Goal: Task Accomplishment & Management: Manage account settings

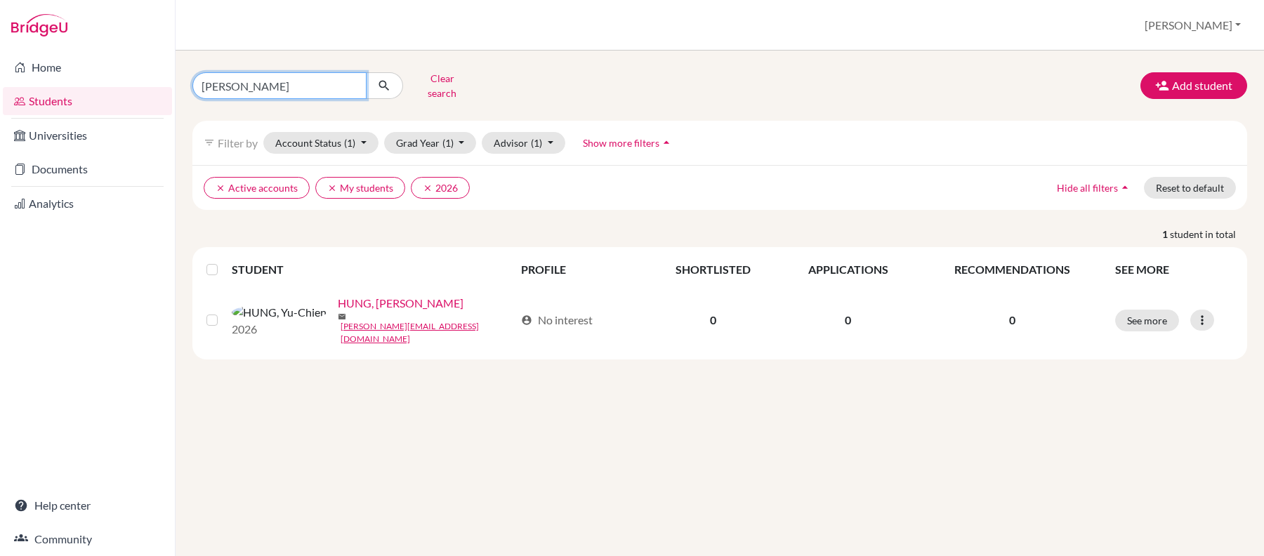
click at [350, 83] on input "caitlin" at bounding box center [279, 85] width 174 height 27
click at [437, 77] on button "Clear search" at bounding box center [442, 85] width 78 height 37
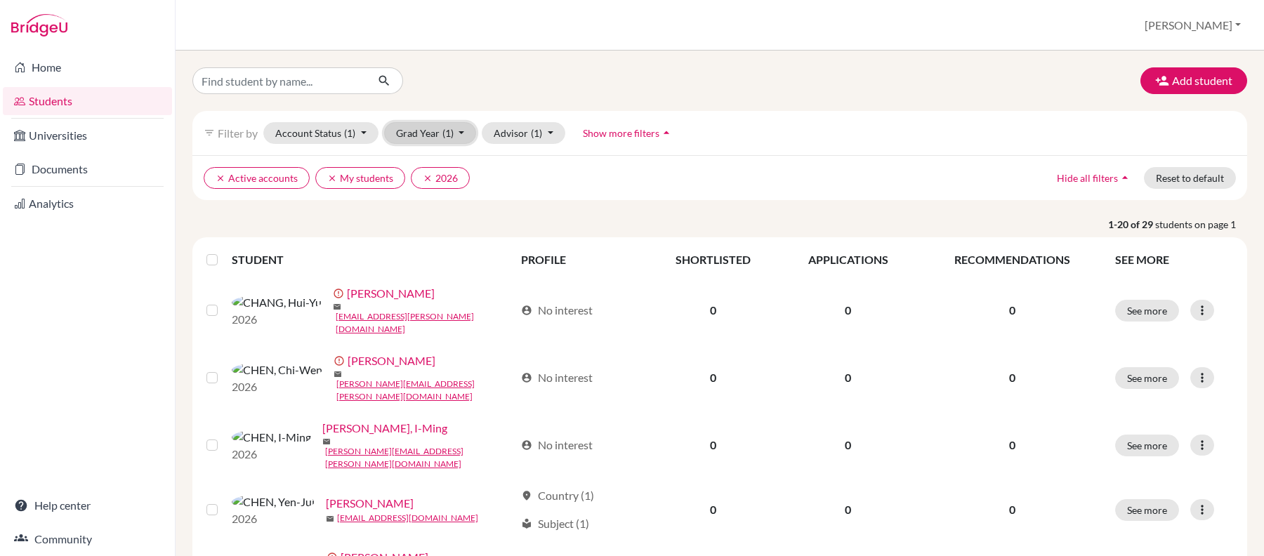
click at [427, 127] on button "Grad Year (1)" at bounding box center [430, 133] width 93 height 22
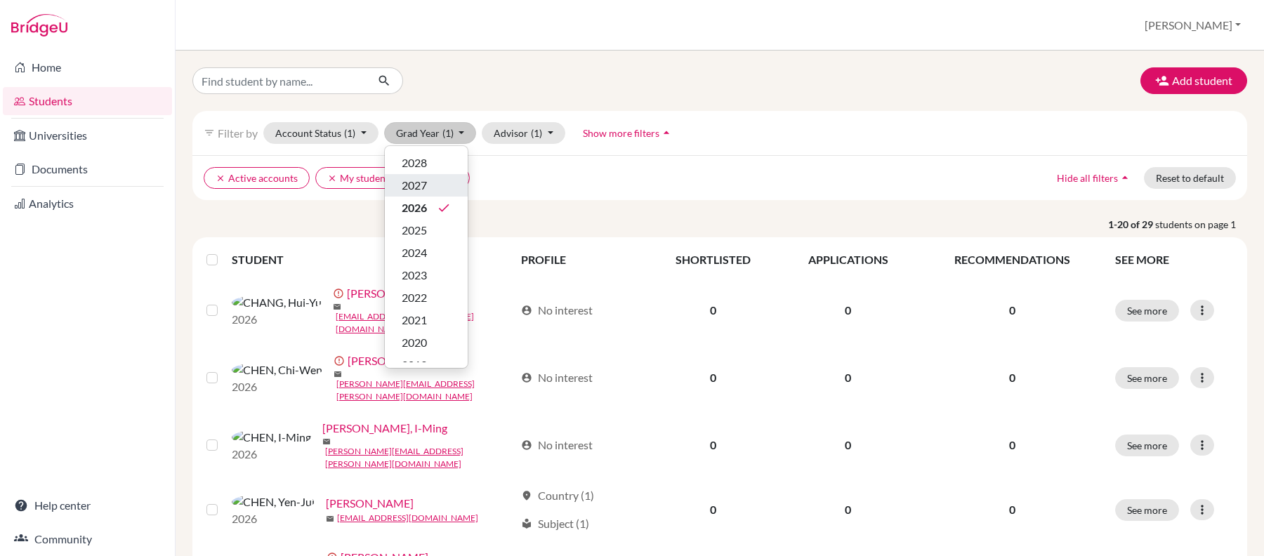
click at [444, 194] on div "2027" at bounding box center [426, 185] width 49 height 17
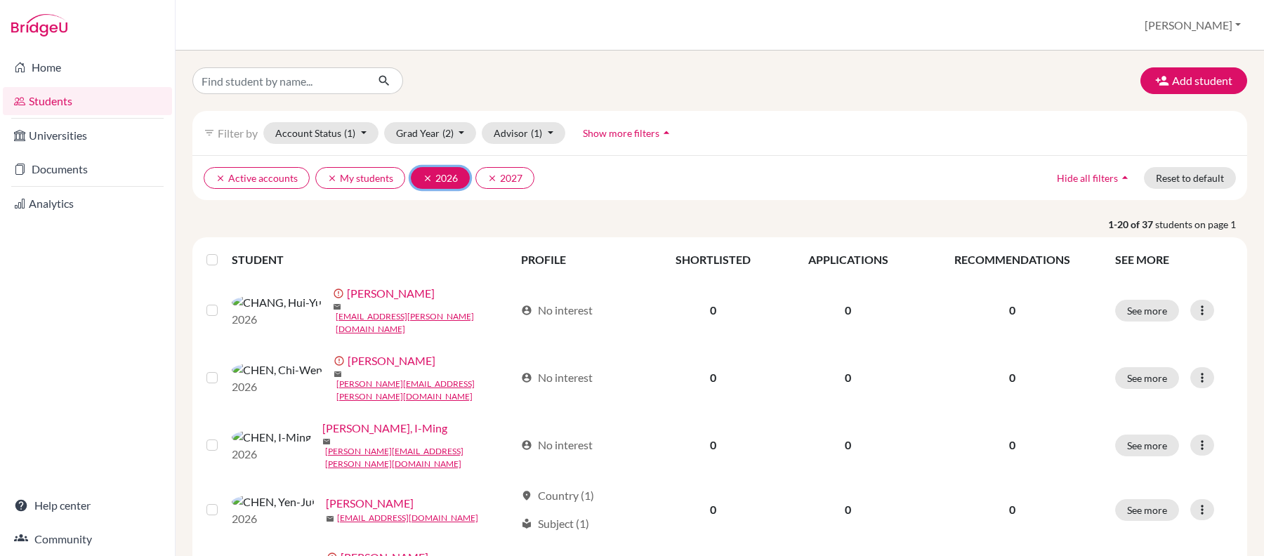
click at [427, 181] on icon "clear" at bounding box center [428, 178] width 10 height 10
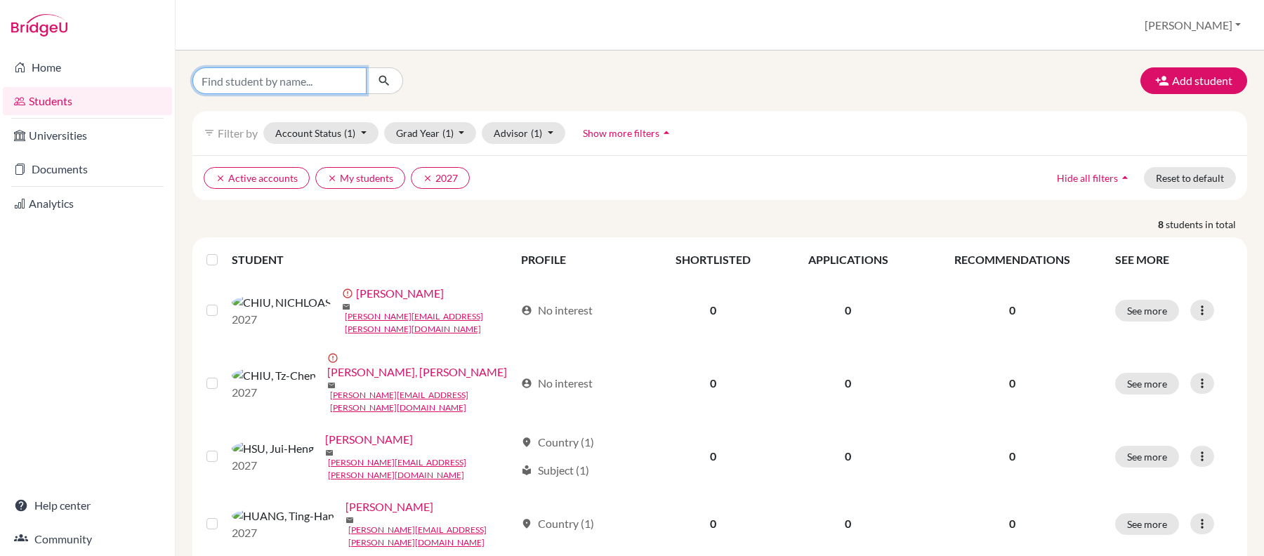
click at [294, 83] on input "Find student by name..." at bounding box center [279, 80] width 174 height 27
type input "erica"
click at [372, 86] on button "submit" at bounding box center [384, 80] width 37 height 27
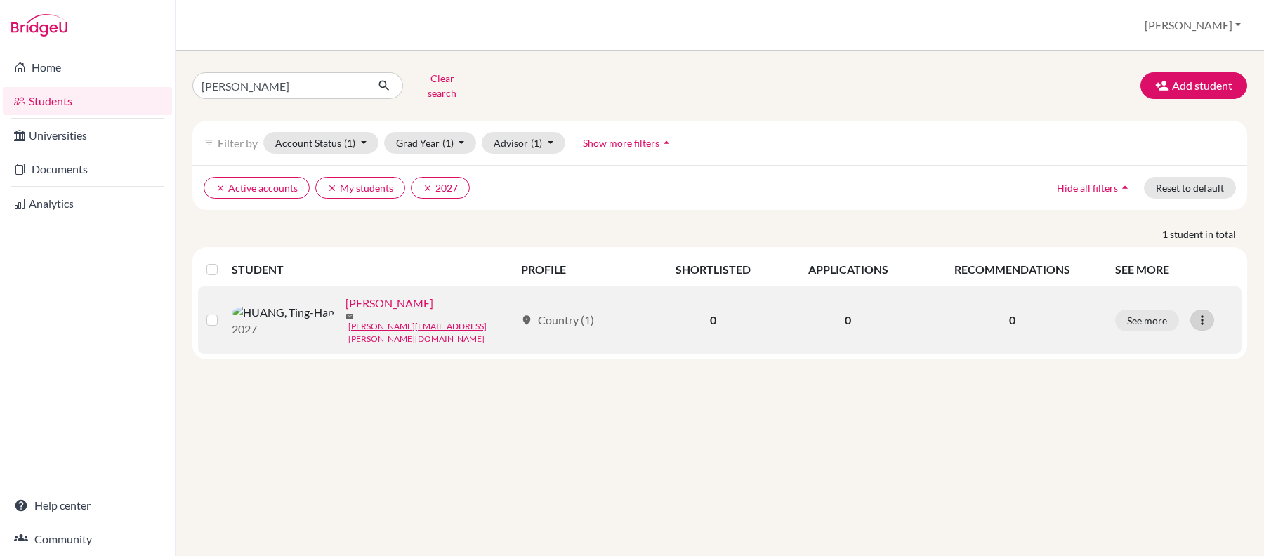
click at [1207, 320] on icon at bounding box center [1202, 320] width 14 height 14
click at [1155, 316] on button "See more" at bounding box center [1147, 321] width 64 height 22
click at [1150, 316] on button "See more" at bounding box center [1147, 321] width 64 height 22
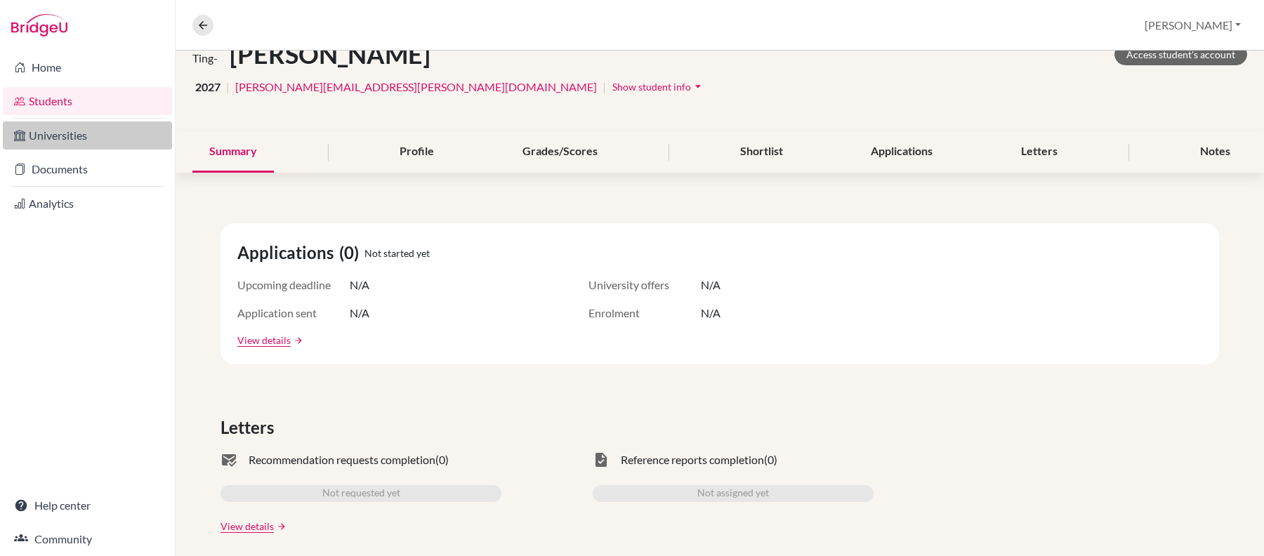
scroll to position [187, 0]
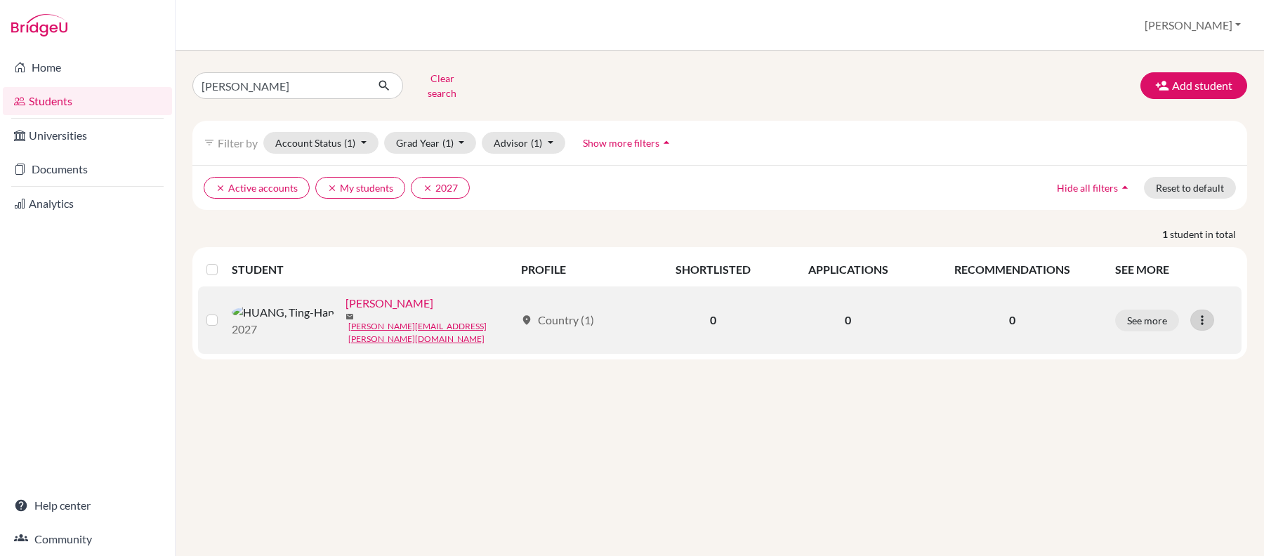
click at [1198, 320] on icon at bounding box center [1202, 320] width 14 height 14
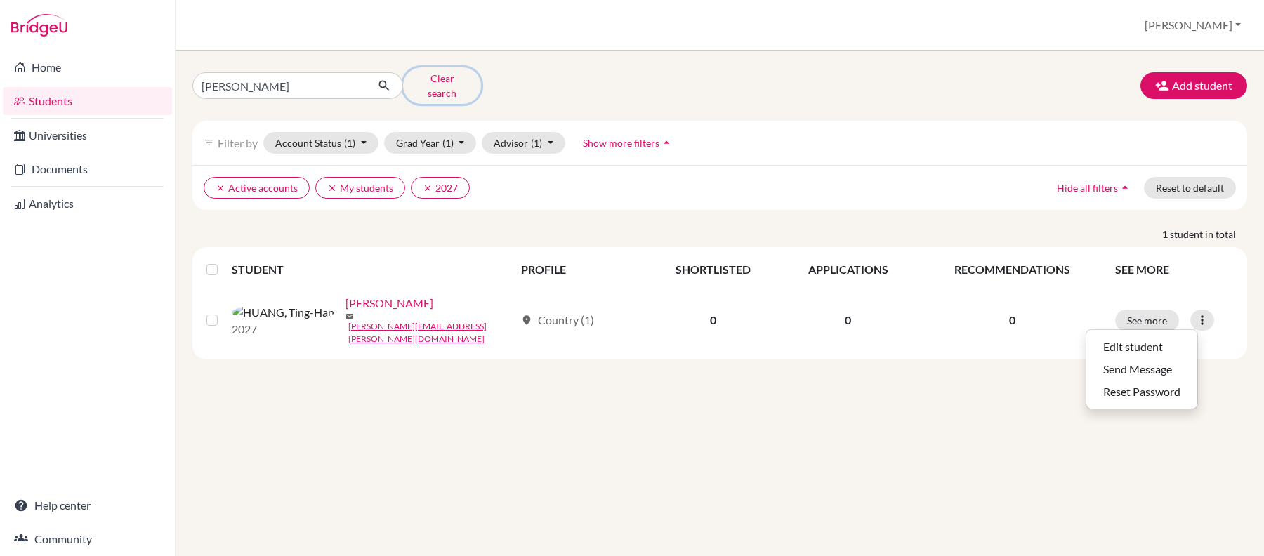
click at [440, 79] on button "Clear search" at bounding box center [442, 85] width 78 height 37
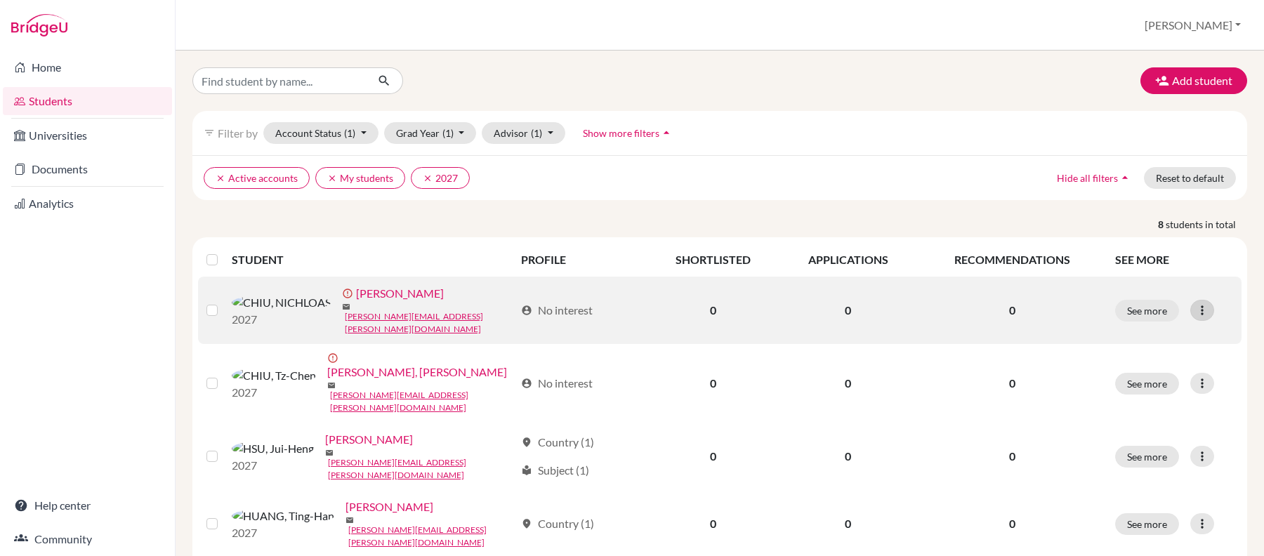
click at [1195, 303] on icon at bounding box center [1202, 310] width 14 height 14
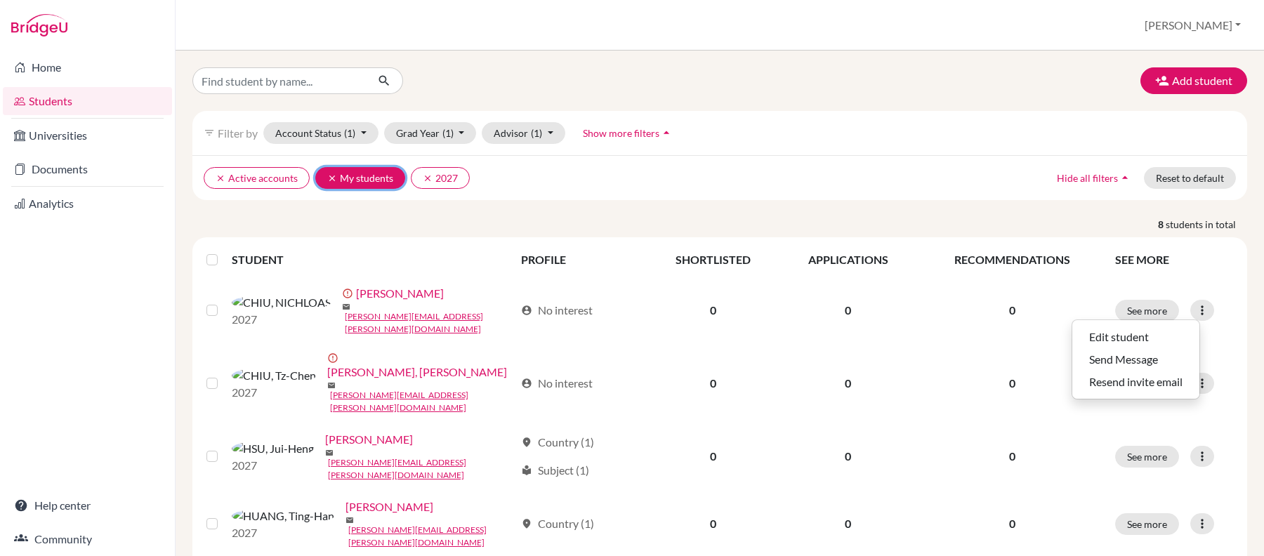
click at [332, 176] on icon "clear" at bounding box center [332, 178] width 10 height 10
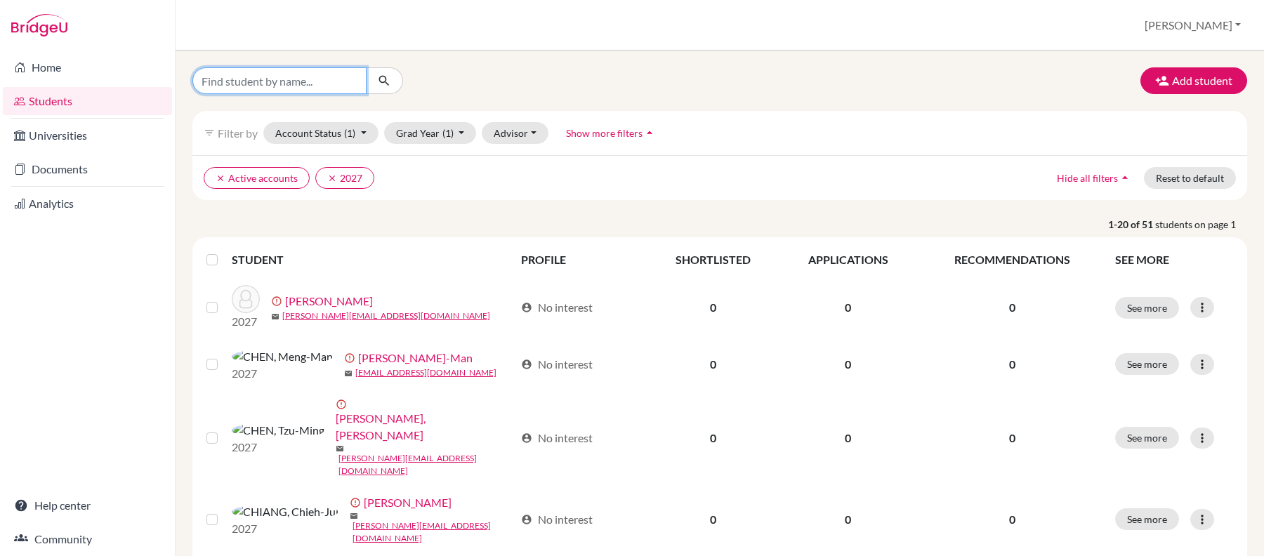
click at [301, 77] on input "Find student by name..." at bounding box center [279, 80] width 174 height 27
type input "natalia"
click button "submit" at bounding box center [384, 80] width 37 height 27
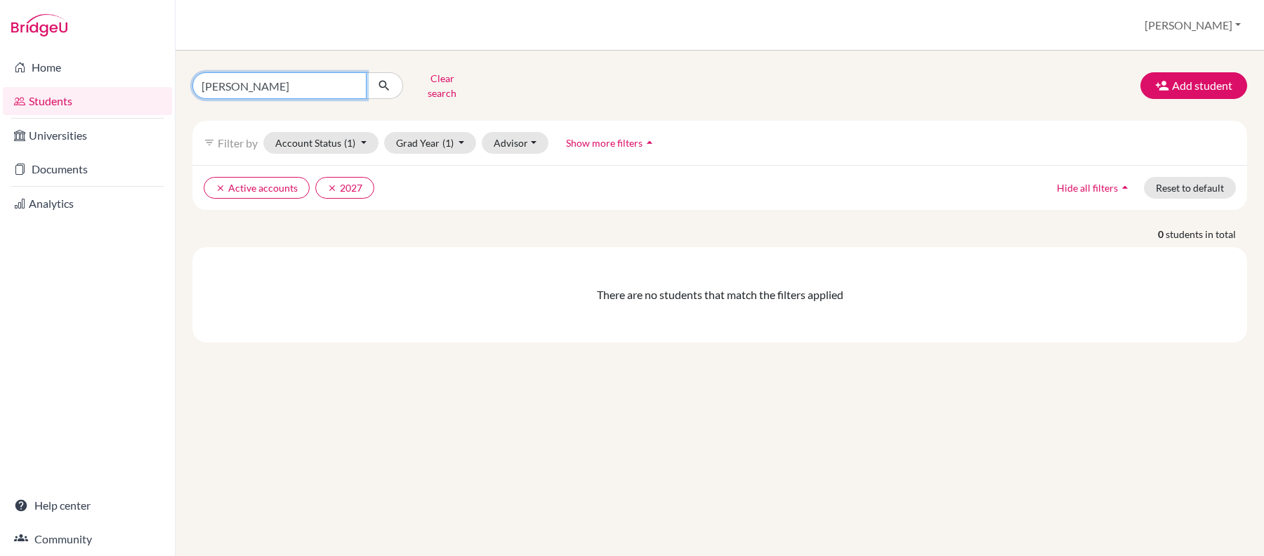
click at [348, 86] on input "natalia" at bounding box center [279, 85] width 174 height 27
click at [337, 83] on input "Find student by name..." at bounding box center [279, 85] width 174 height 27
type input "emily"
click button "submit" at bounding box center [384, 85] width 37 height 27
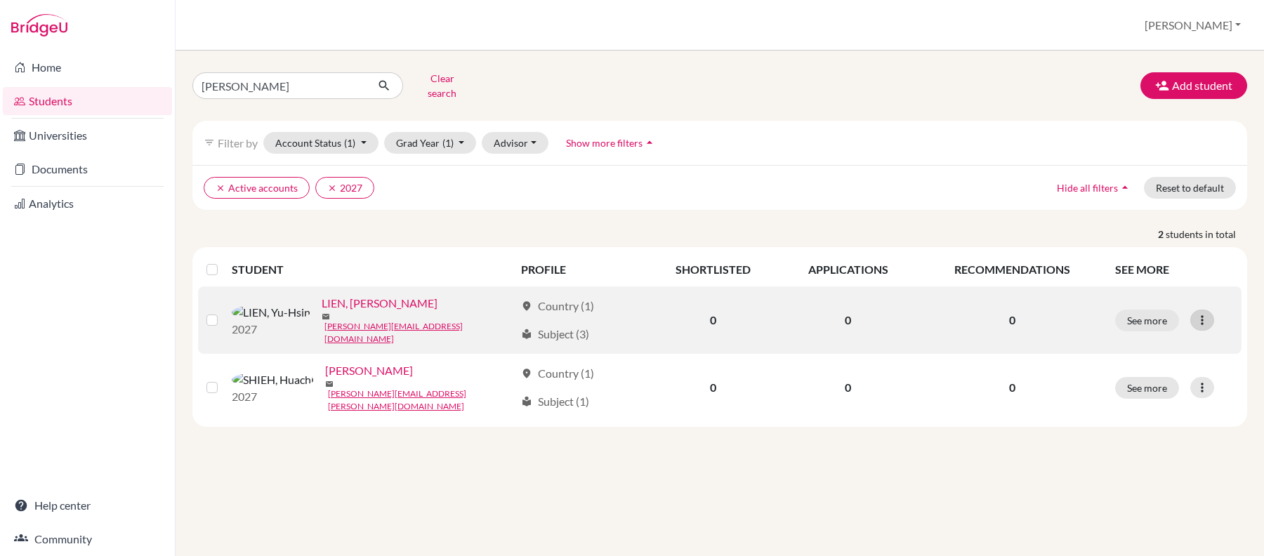
click at [1209, 326] on icon at bounding box center [1202, 320] width 14 height 14
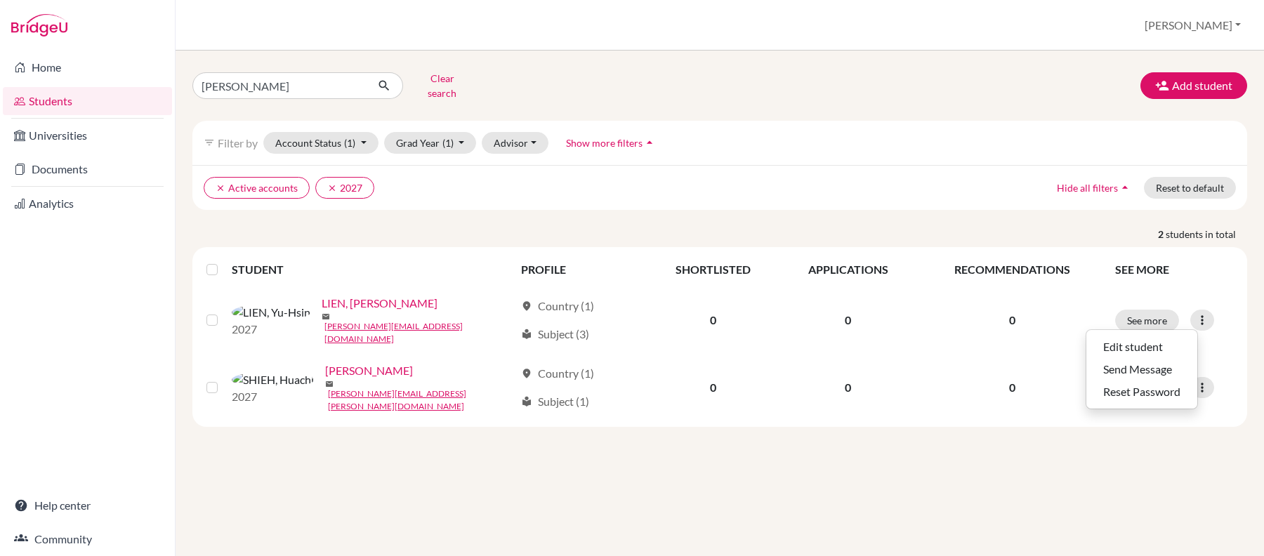
click at [950, 439] on div "emily Clear search Add student filter_list Filter by Account Status (1) Active …" at bounding box center [720, 304] width 1089 height 506
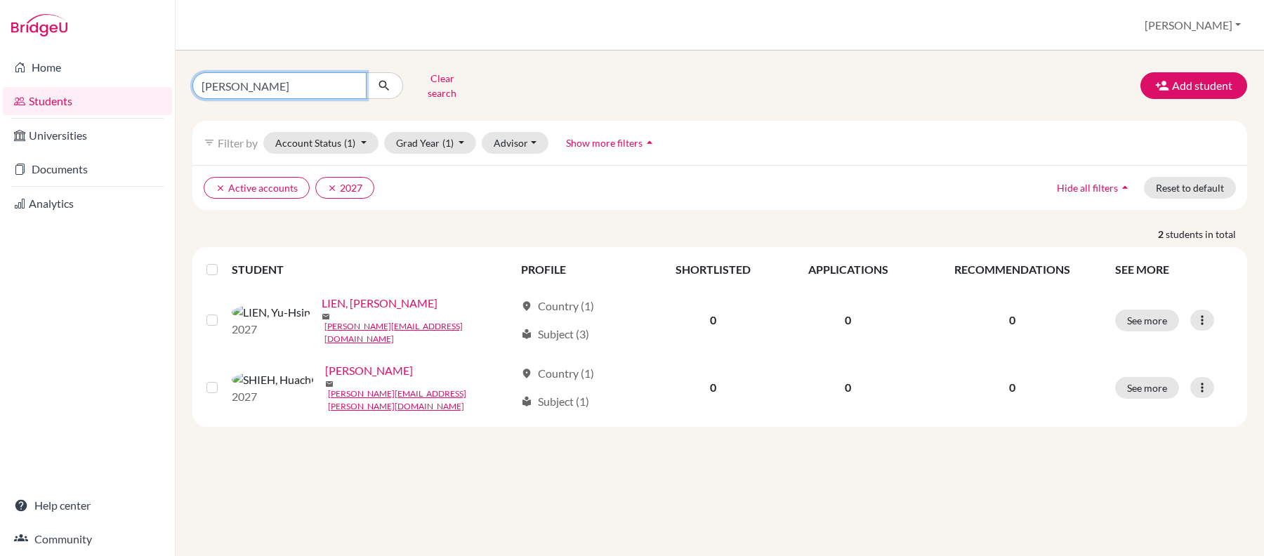
click at [295, 88] on input "emily" at bounding box center [279, 85] width 174 height 27
click at [346, 88] on input "emily" at bounding box center [279, 85] width 174 height 27
click at [350, 88] on input "emily" at bounding box center [279, 85] width 174 height 27
type input "cindy"
click button "submit" at bounding box center [384, 85] width 37 height 27
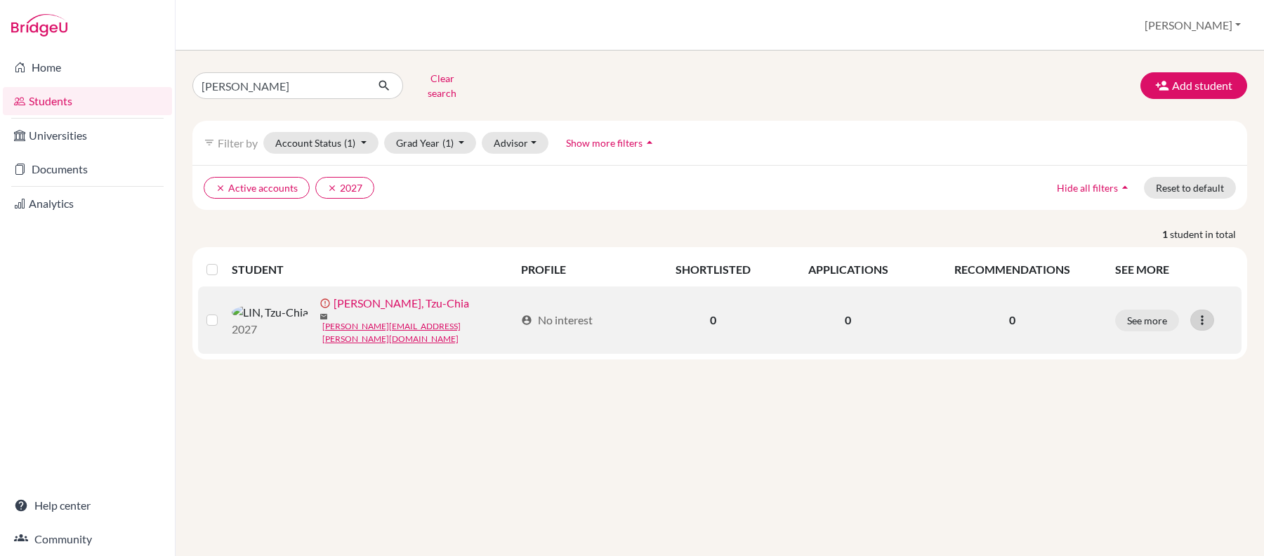
click at [1206, 324] on icon at bounding box center [1202, 320] width 14 height 14
click at [1181, 391] on button "Resend invite email" at bounding box center [1150, 392] width 127 height 22
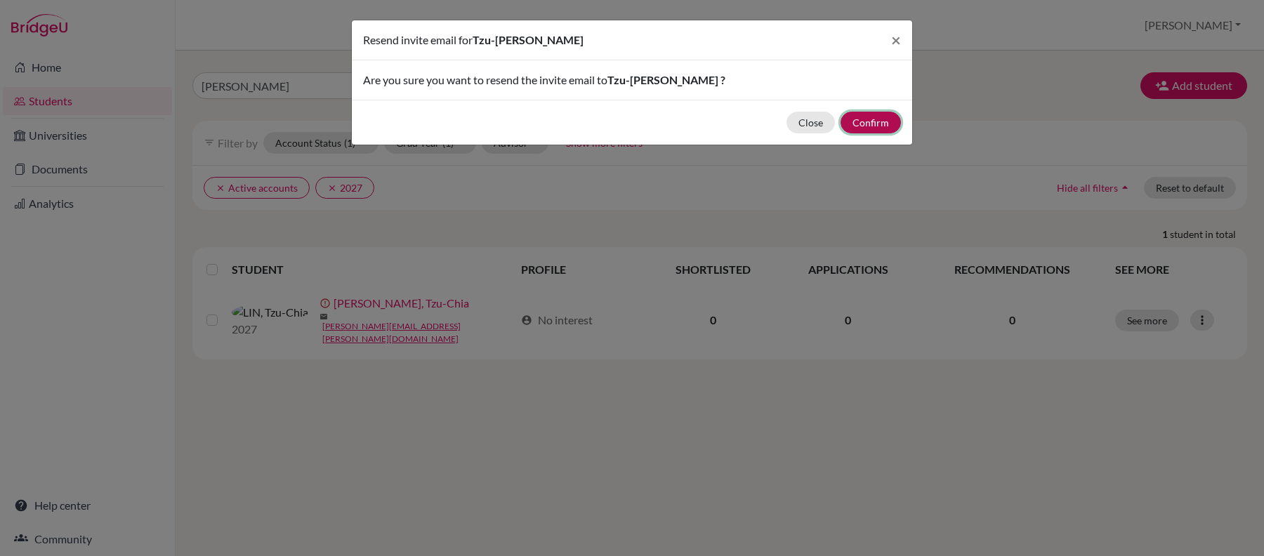
click at [872, 119] on button "Confirm" at bounding box center [871, 123] width 60 height 22
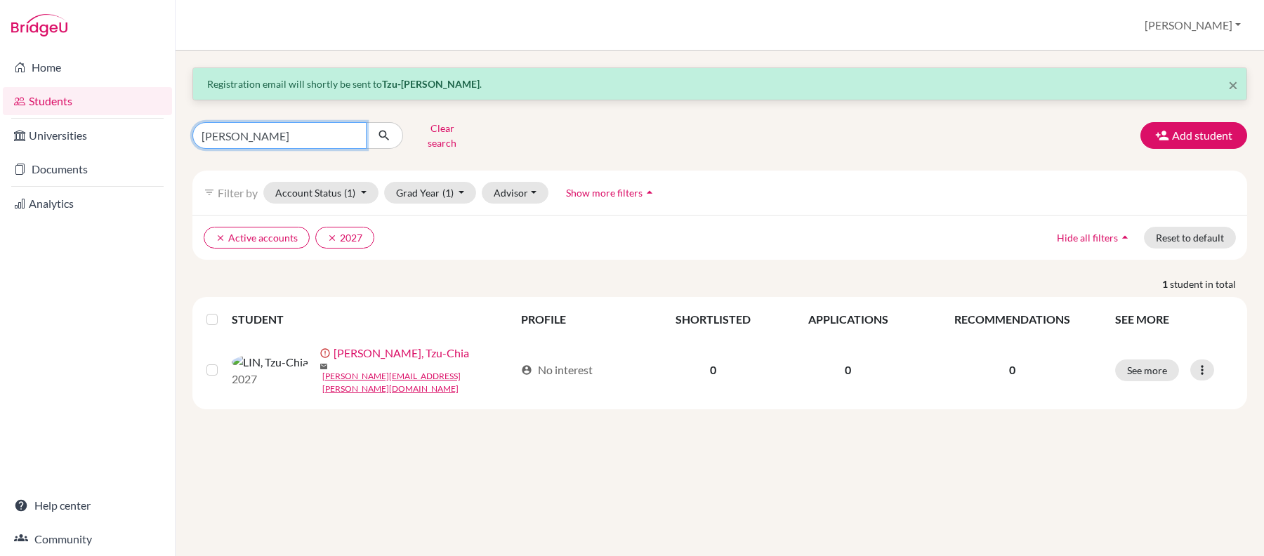
click at [299, 136] on input "cindy" at bounding box center [279, 135] width 174 height 27
click at [351, 136] on input "cindy" at bounding box center [279, 135] width 174 height 27
drag, startPoint x: 298, startPoint y: 136, endPoint x: 310, endPoint y: 136, distance: 11.9
click at [298, 136] on input "Find student by name..." at bounding box center [279, 135] width 174 height 27
type input "nichapat"
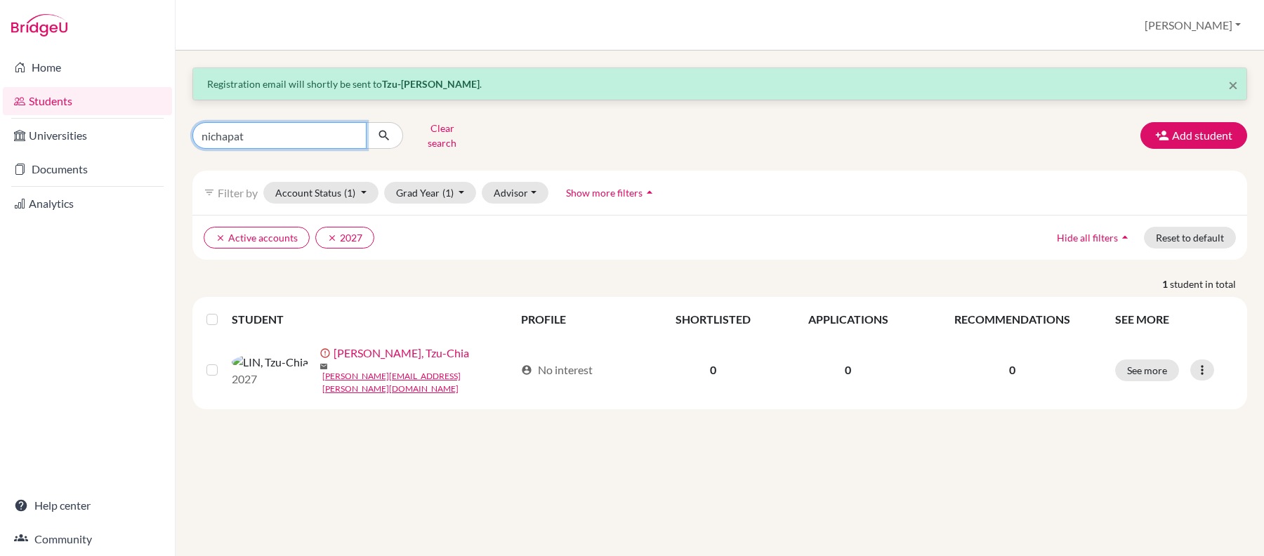
click button "submit" at bounding box center [384, 135] width 37 height 27
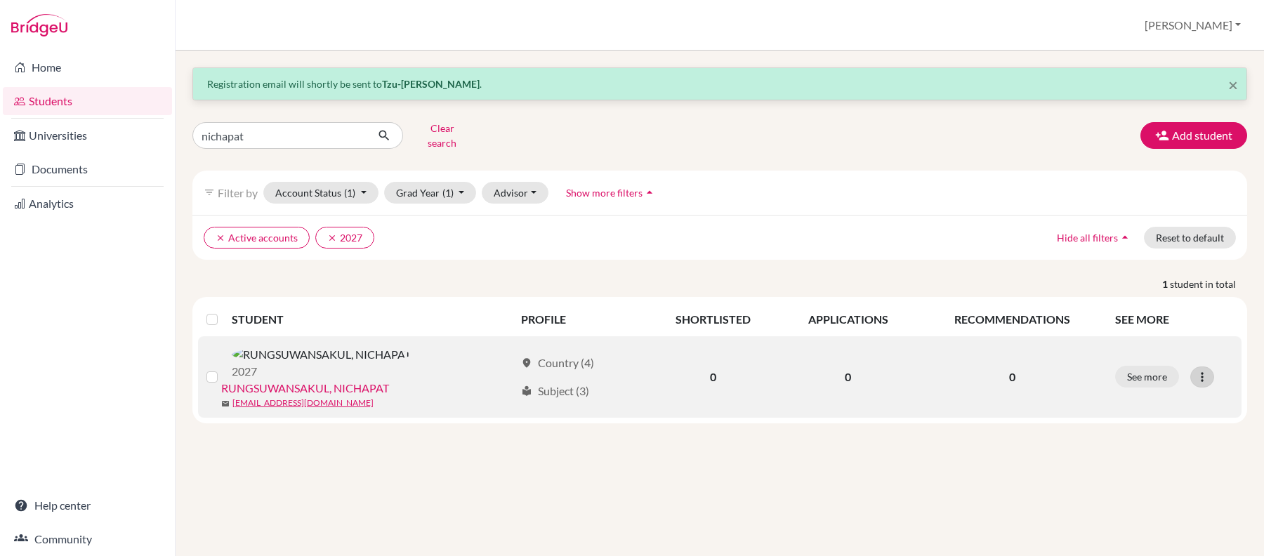
click at [1206, 372] on icon at bounding box center [1202, 377] width 14 height 14
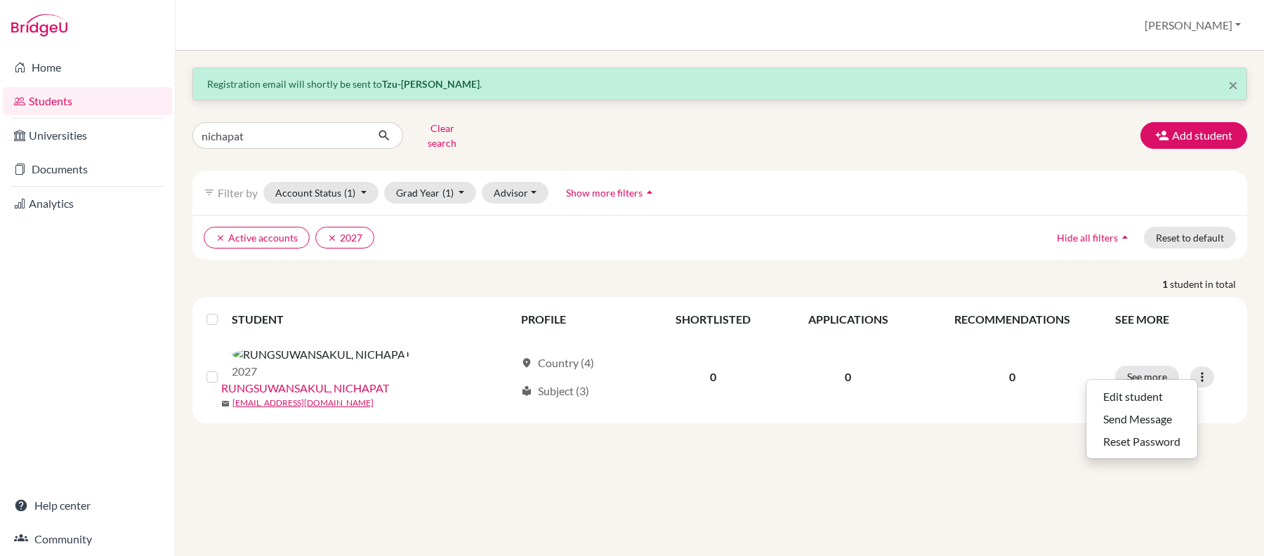
drag, startPoint x: 523, startPoint y: 515, endPoint x: 936, endPoint y: 35, distance: 633.4
click at [532, 507] on div "× Registration email will shortly be sent to Tzu-Chia LIN . nichapat Clear sear…" at bounding box center [720, 304] width 1089 height 506
click at [442, 145] on button "Clear search" at bounding box center [442, 135] width 78 height 37
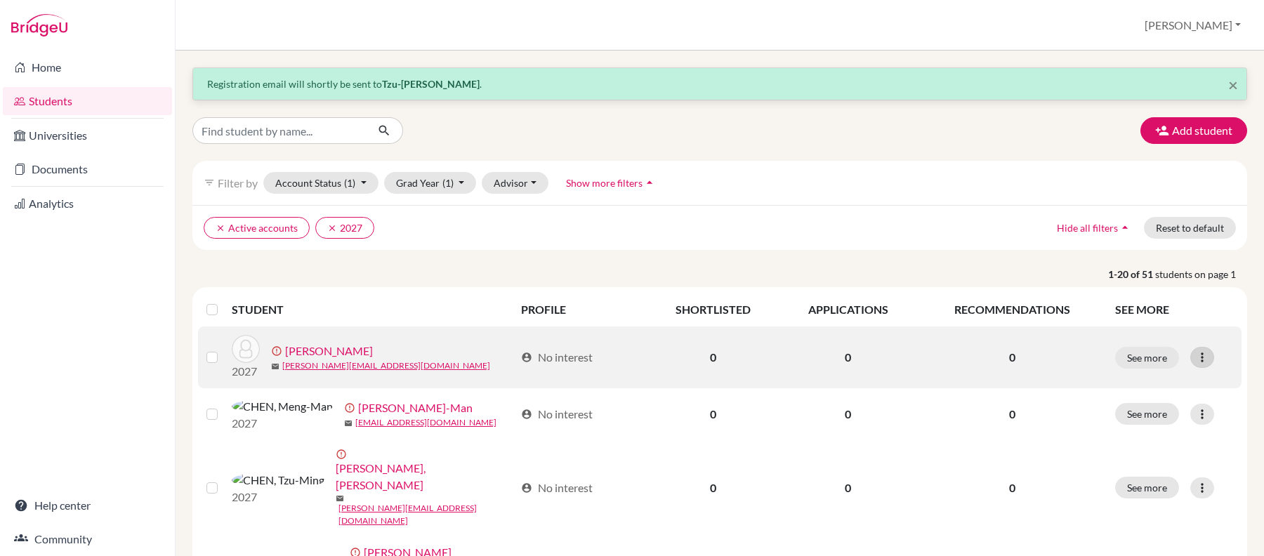
click at [1195, 361] on icon at bounding box center [1202, 357] width 14 height 14
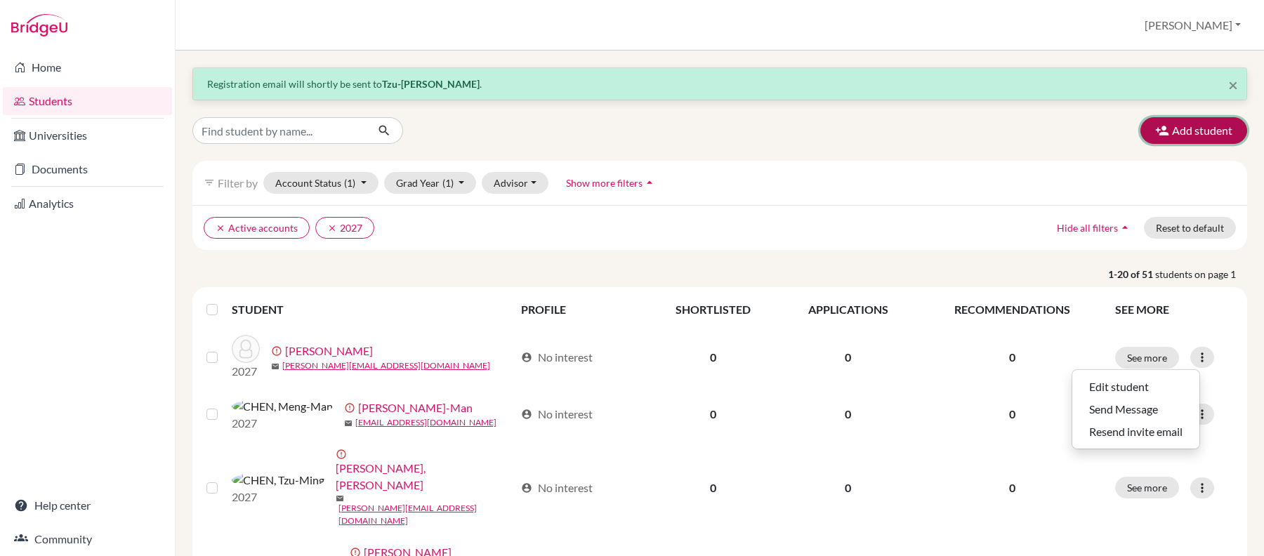
click at [1189, 122] on button "Add student" at bounding box center [1194, 130] width 107 height 27
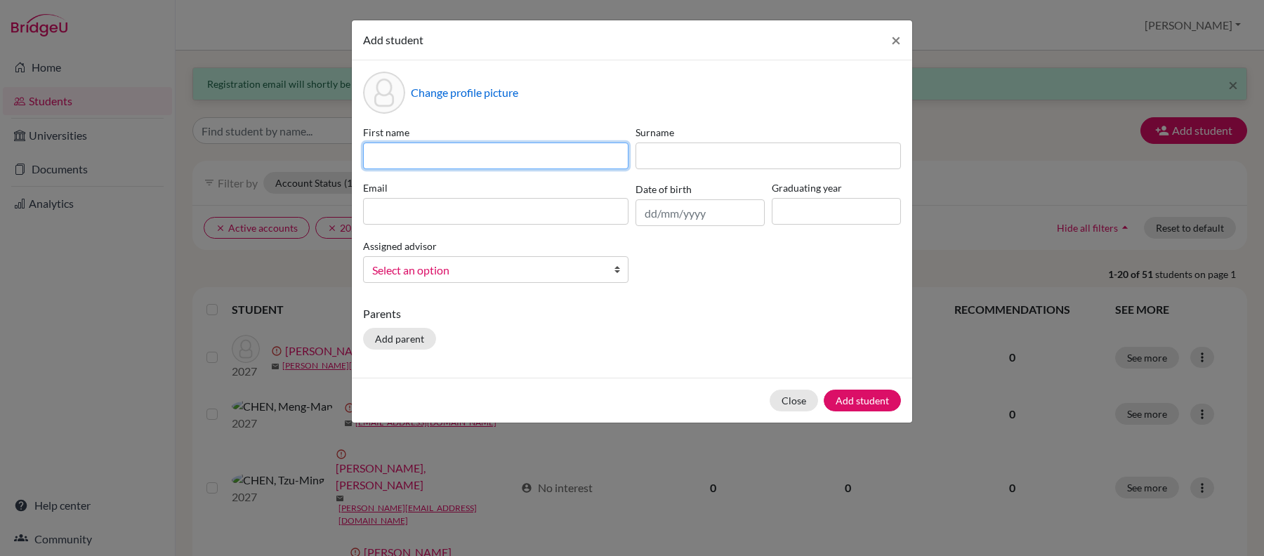
click at [478, 155] on input at bounding box center [495, 156] width 265 height 27
type input "Natalia"
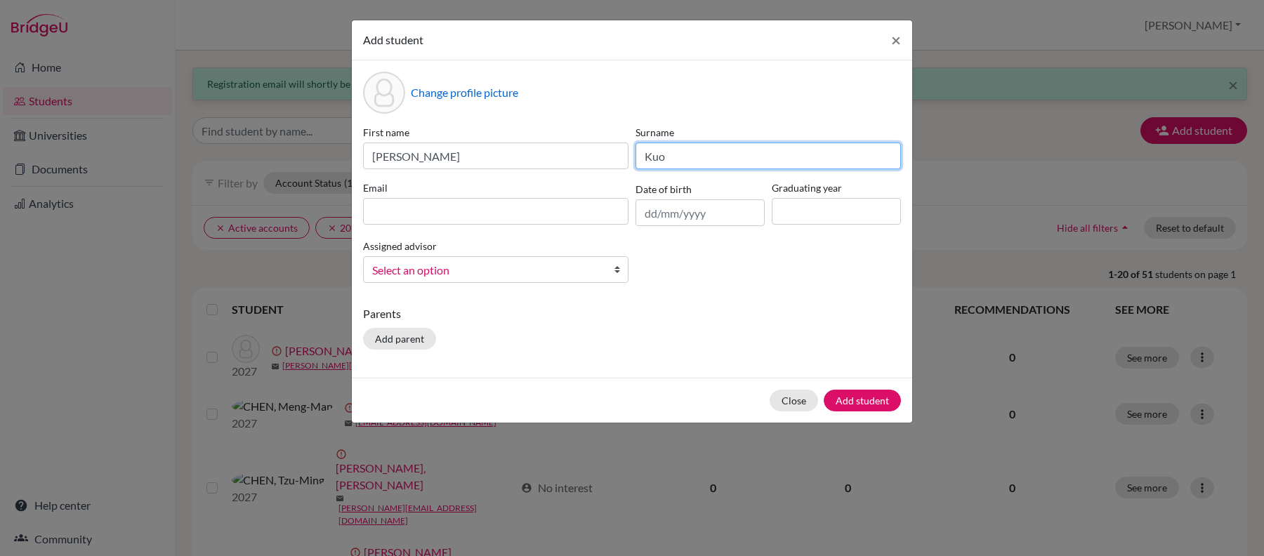
type input "Kuo"
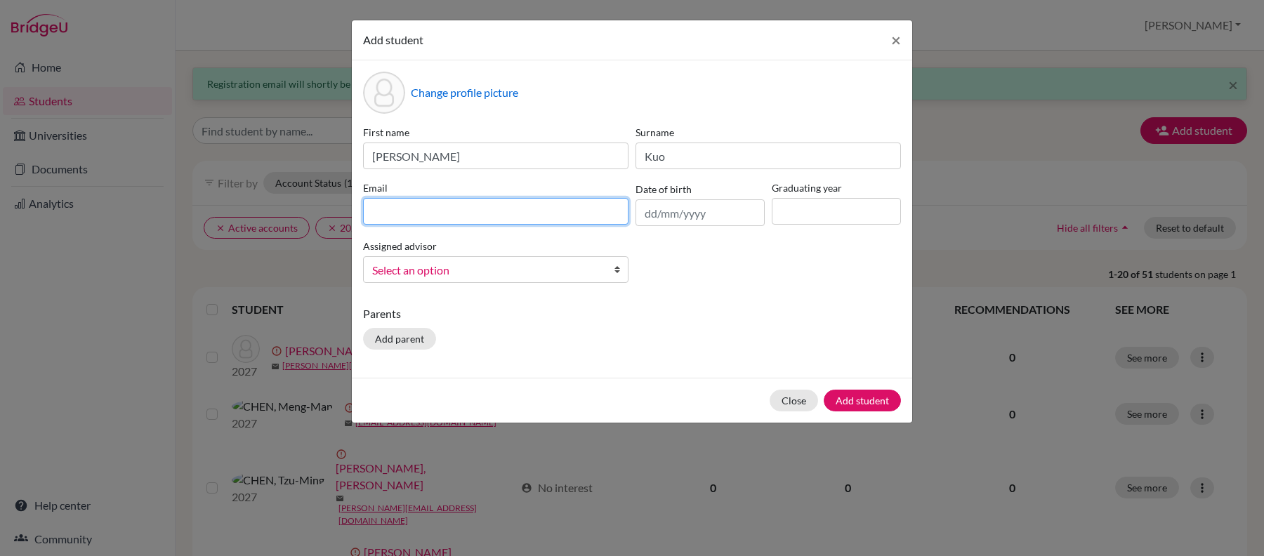
click at [426, 205] on input at bounding box center [495, 211] width 265 height 27
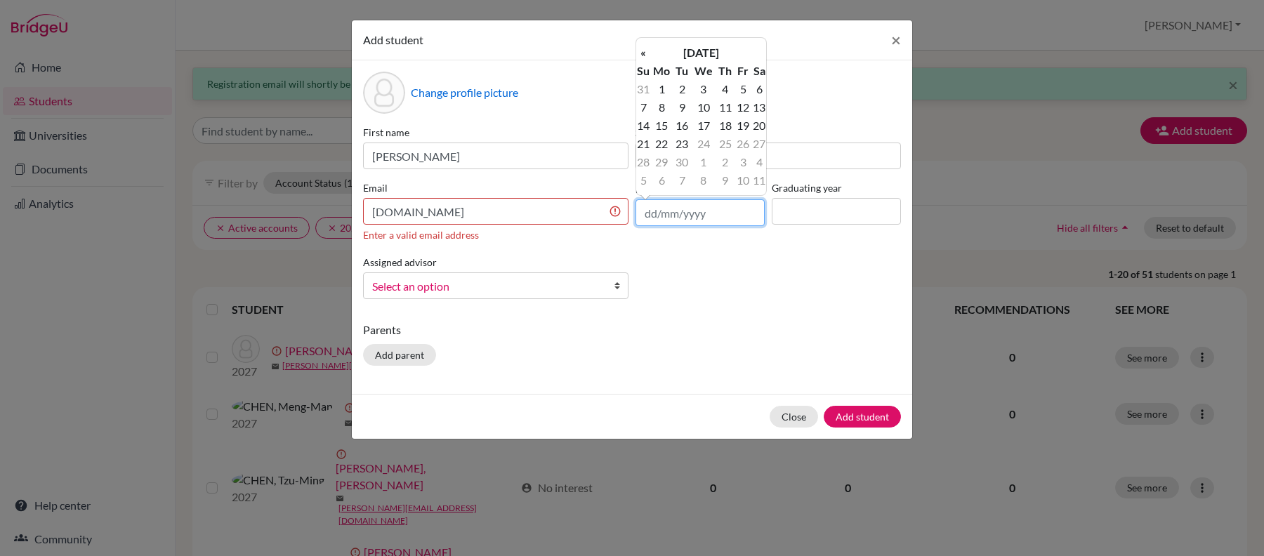
click at [698, 209] on input "text" at bounding box center [700, 212] width 129 height 27
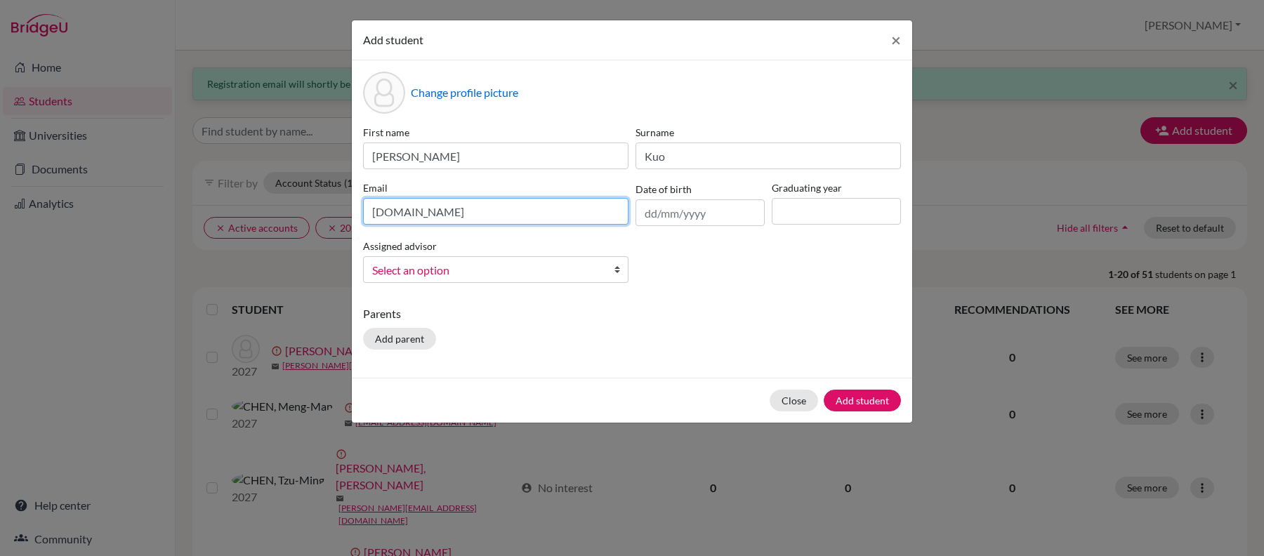
click at [428, 211] on input "pinyen.kuo.iis.kh.tw.edu" at bounding box center [495, 211] width 265 height 27
type input "pinyen.kuo@iis.kh.tw.edu"
click at [733, 254] on div "First name Natalia Surname Kuo Email pinyen.kuo@iis.kh.tw.edu Date of birth Gra…" at bounding box center [632, 209] width 545 height 169
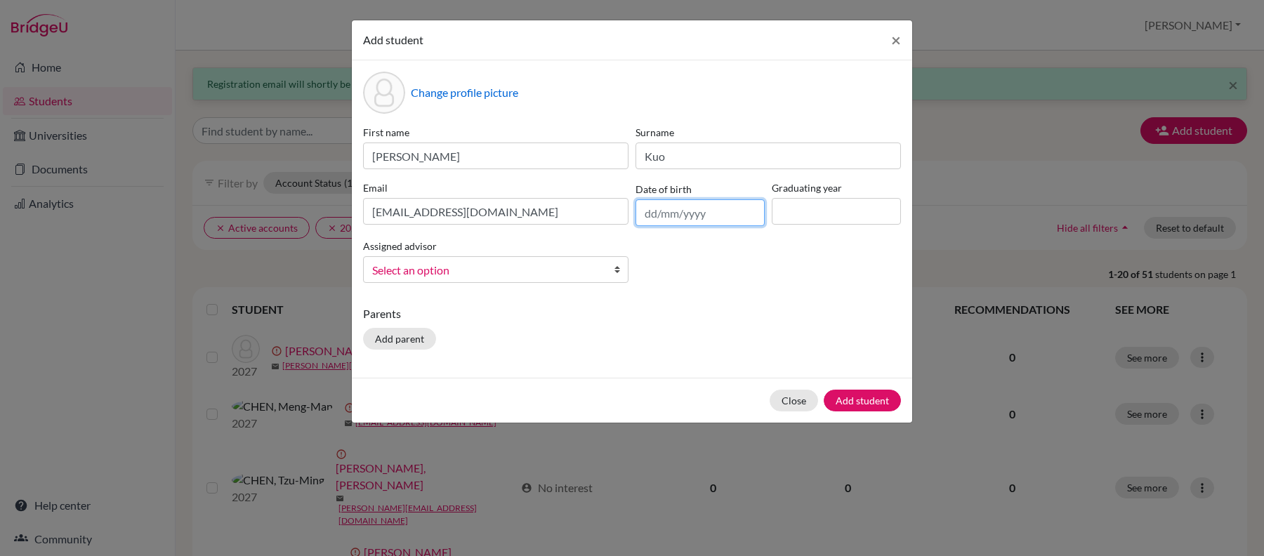
click at [711, 214] on input "text" at bounding box center [700, 212] width 129 height 27
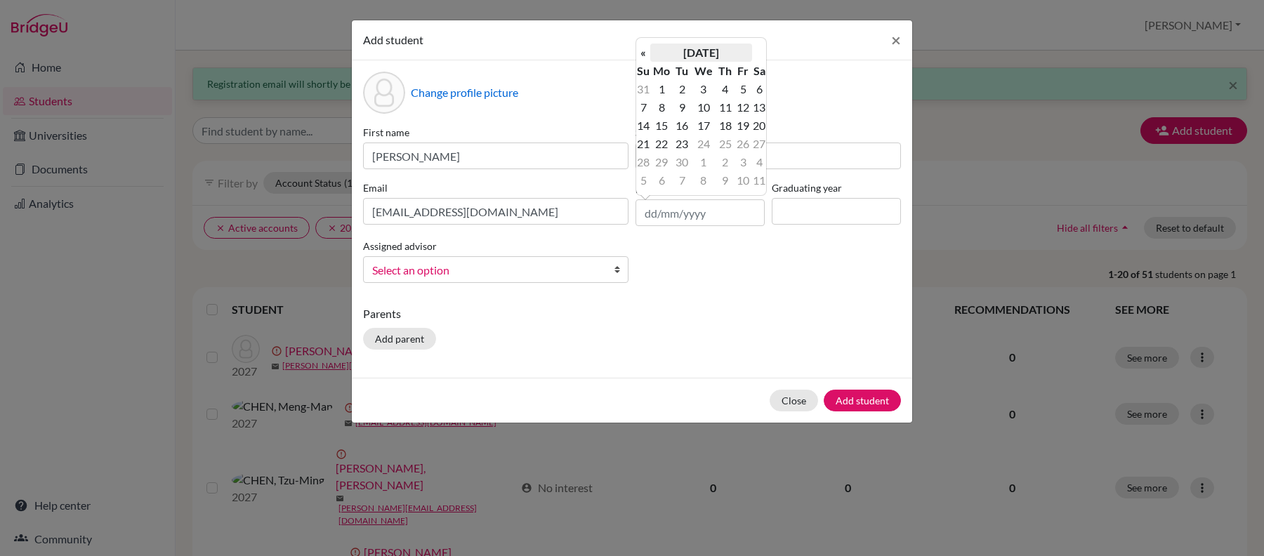
click at [728, 52] on th "September 2025" at bounding box center [701, 53] width 102 height 18
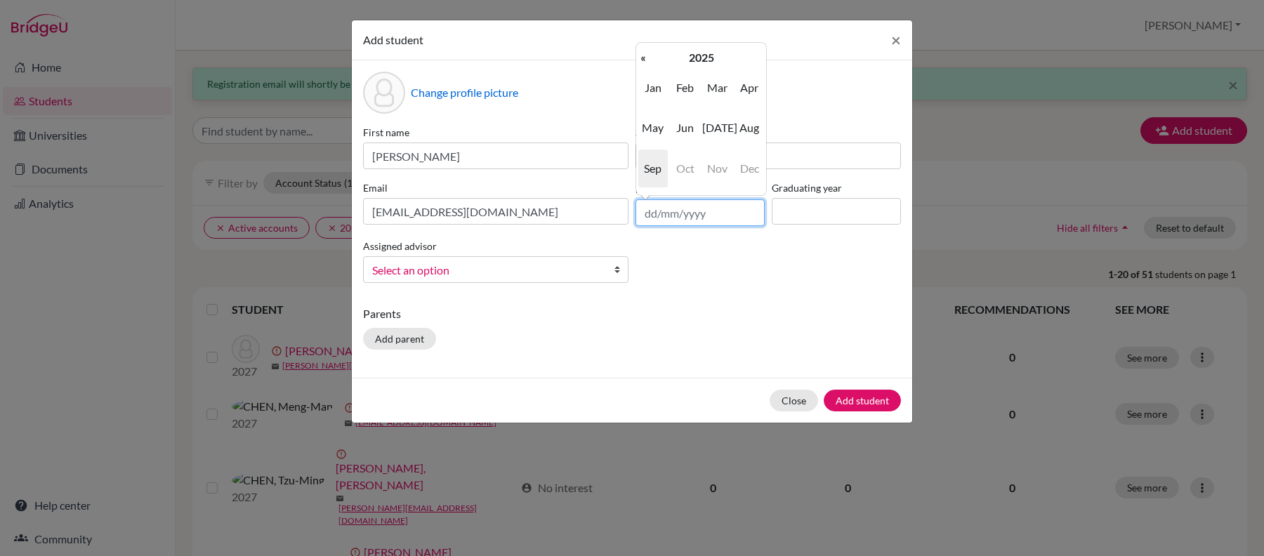
click at [717, 212] on input "text" at bounding box center [700, 212] width 129 height 27
click at [717, 211] on input "text" at bounding box center [700, 212] width 129 height 27
click at [653, 88] on span "Jan" at bounding box center [652, 88] width 29 height 38
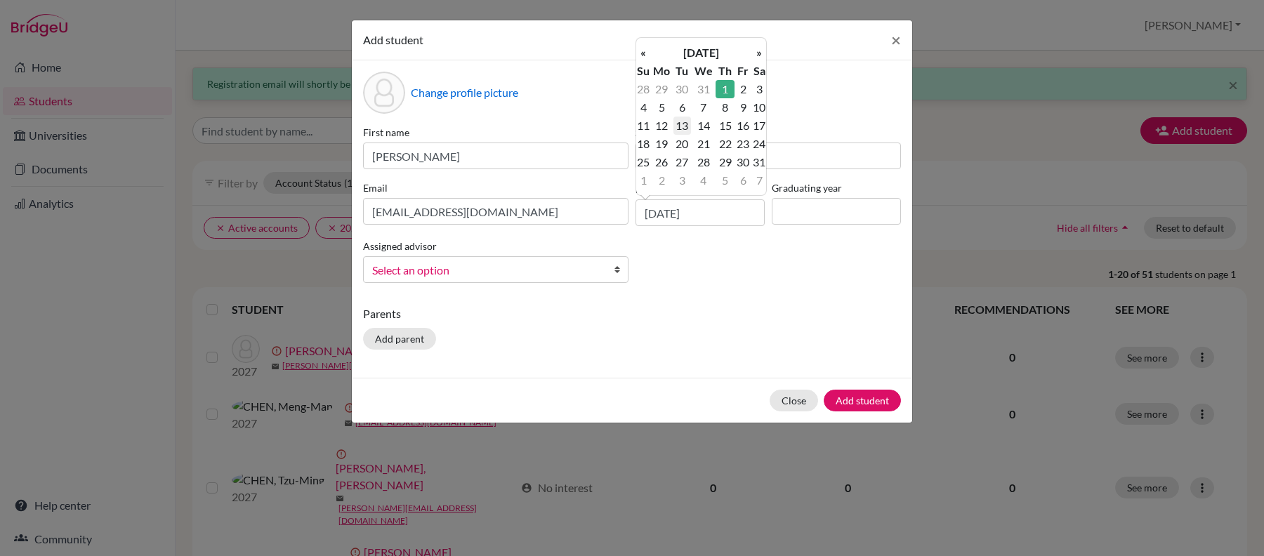
click at [681, 121] on td "13" at bounding box center [683, 126] width 18 height 18
type input "13/01/2009"
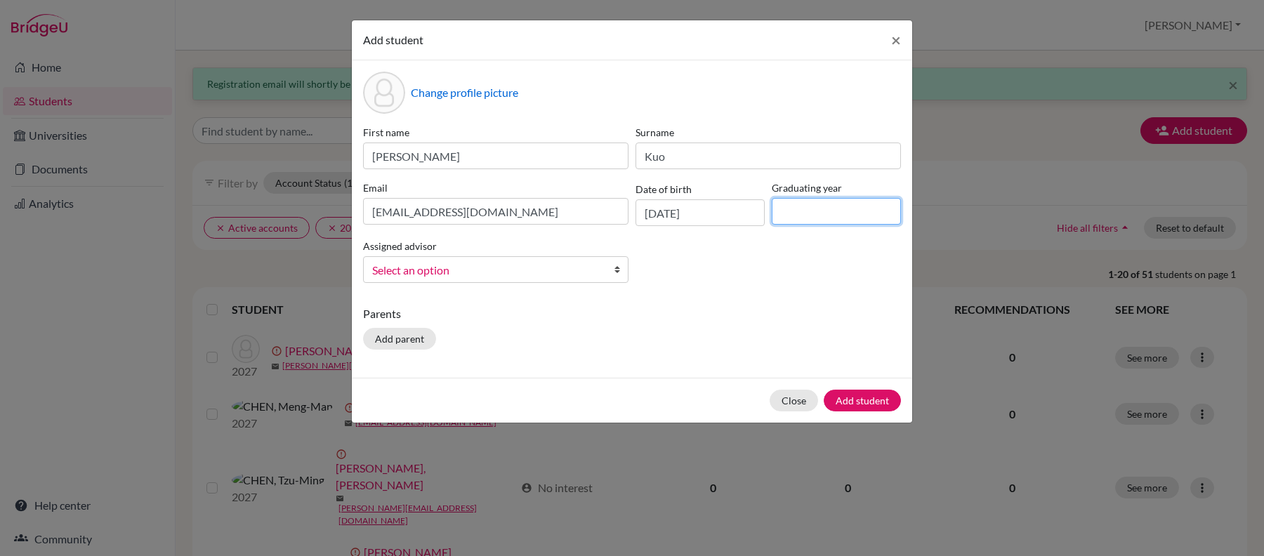
click at [805, 211] on input at bounding box center [836, 211] width 129 height 27
type input "2027"
click at [450, 273] on span "Select an option" at bounding box center [486, 270] width 229 height 18
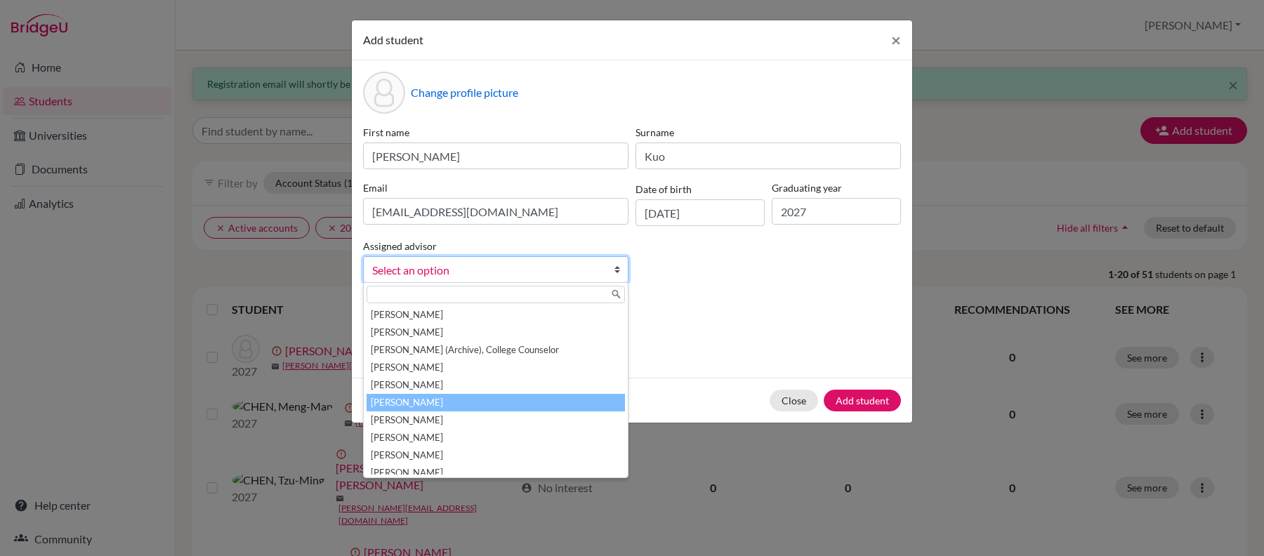
click at [523, 405] on li "Kennedy, Nicole" at bounding box center [496, 403] width 258 height 18
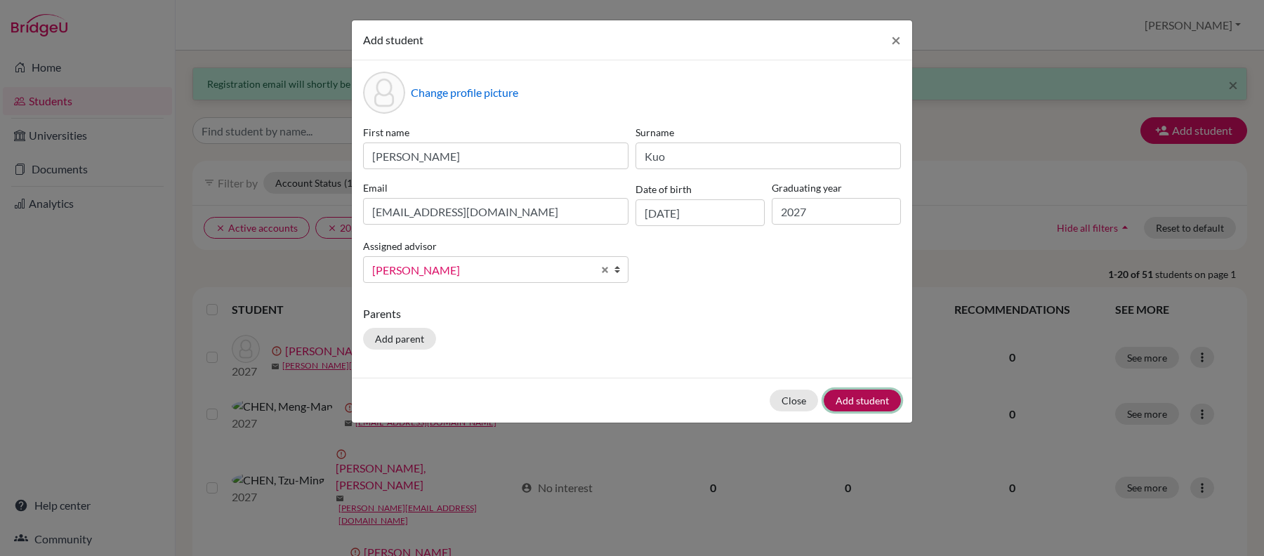
click at [867, 400] on button "Add student" at bounding box center [862, 401] width 77 height 22
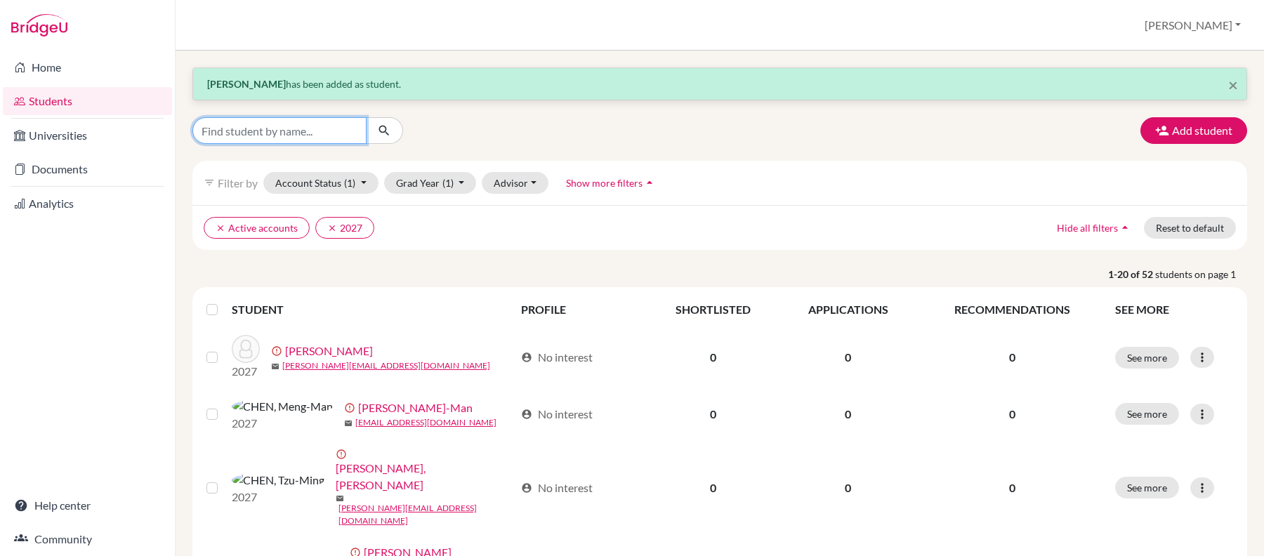
click at [294, 125] on input "Find student by name..." at bounding box center [279, 130] width 174 height 27
type input "emily"
click button "submit" at bounding box center [384, 130] width 37 height 27
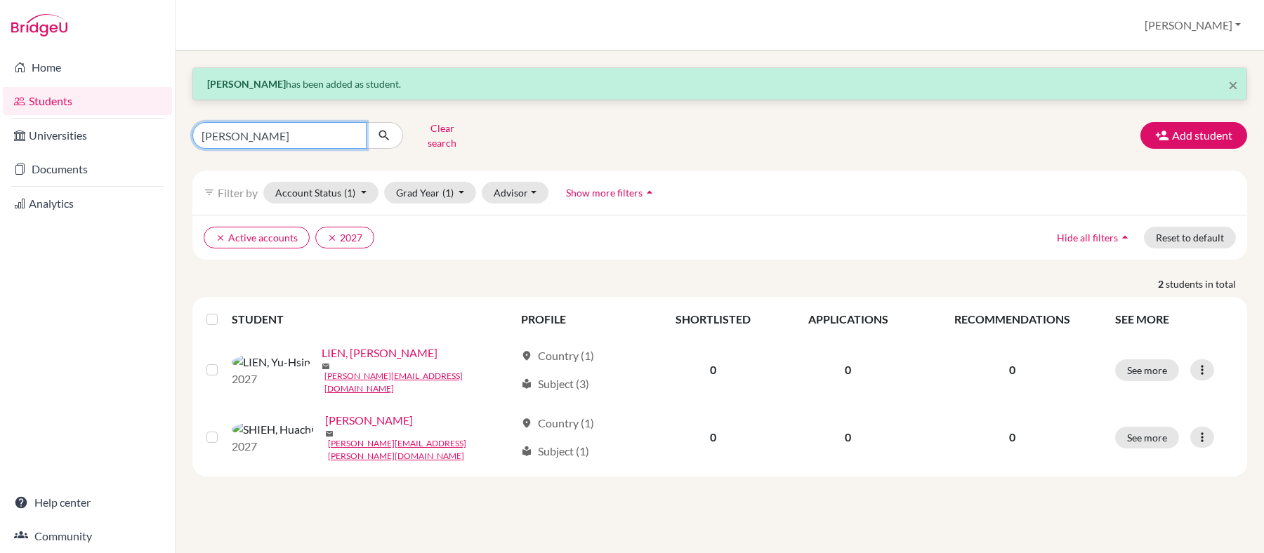
drag, startPoint x: 281, startPoint y: 140, endPoint x: 177, endPoint y: 145, distance: 104.0
click at [176, 143] on div "× Natalia Kuo has been added as student. emily Clear search Add student filter_…" at bounding box center [720, 302] width 1089 height 503
type input "gracie"
click button "submit" at bounding box center [384, 135] width 37 height 27
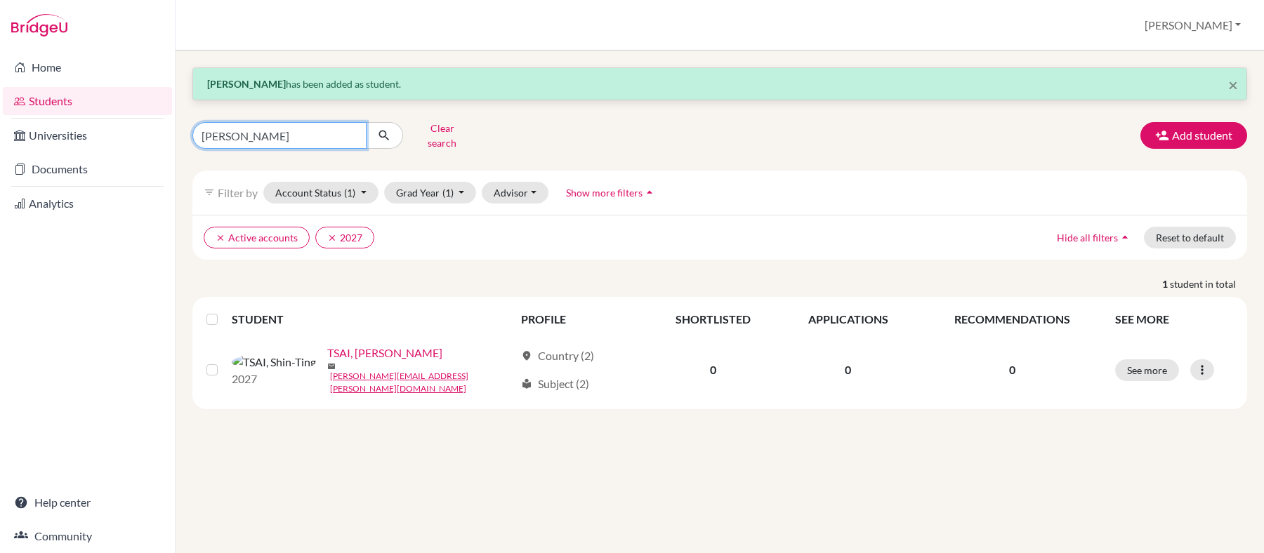
click at [268, 139] on input "gracie" at bounding box center [279, 135] width 174 height 27
drag, startPoint x: 343, startPoint y: 138, endPoint x: 351, endPoint y: 138, distance: 7.7
click at [351, 138] on input "gracie" at bounding box center [279, 135] width 174 height 27
click at [352, 138] on input "gracie" at bounding box center [279, 135] width 174 height 27
type input "albert"
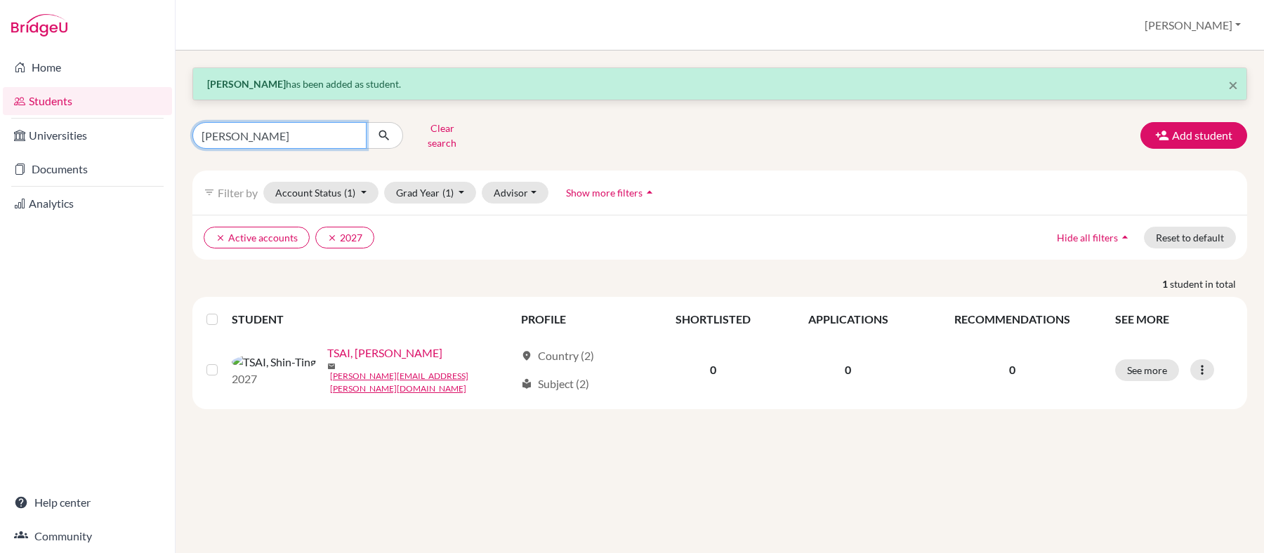
click button "submit" at bounding box center [384, 135] width 37 height 27
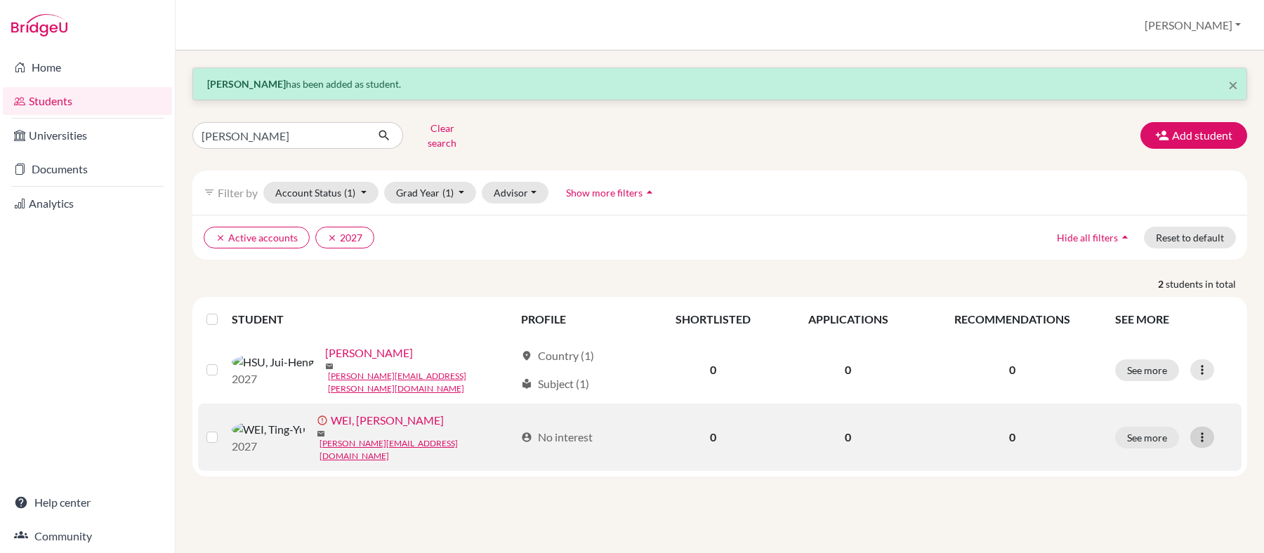
click at [1197, 431] on icon at bounding box center [1202, 438] width 14 height 14
click at [1153, 501] on button "Resend invite email" at bounding box center [1150, 503] width 127 height 22
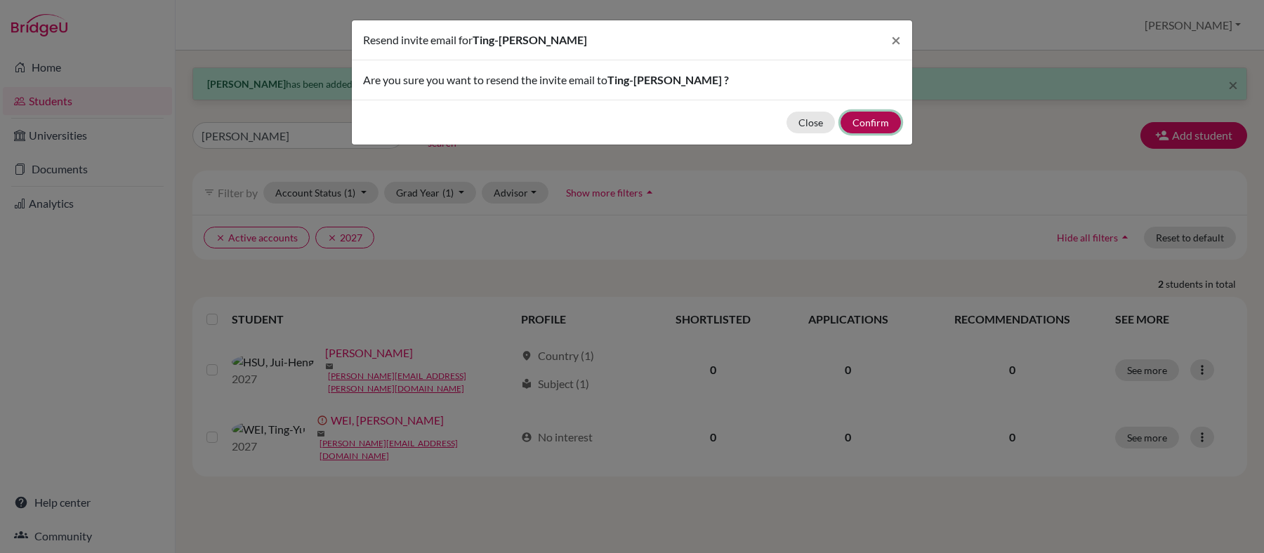
click at [877, 122] on button "Confirm" at bounding box center [871, 123] width 60 height 22
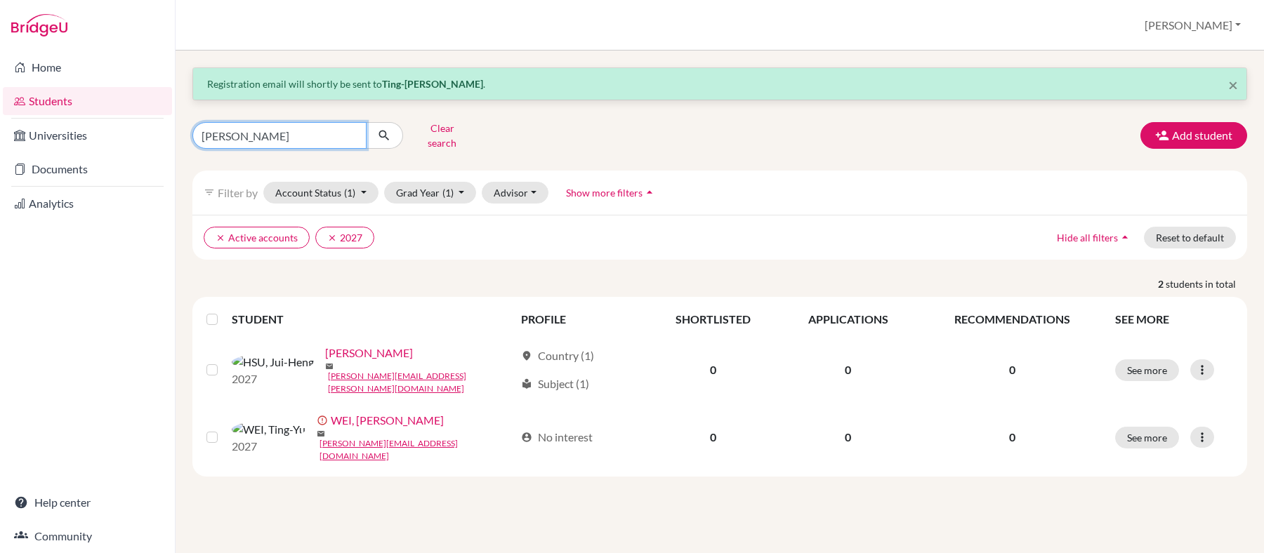
drag, startPoint x: 326, startPoint y: 130, endPoint x: 343, endPoint y: 132, distance: 17.0
click at [327, 130] on input "albert" at bounding box center [279, 135] width 174 height 27
click at [351, 136] on input "albert" at bounding box center [279, 135] width 174 height 27
type input "bill"
click button "submit" at bounding box center [384, 135] width 37 height 27
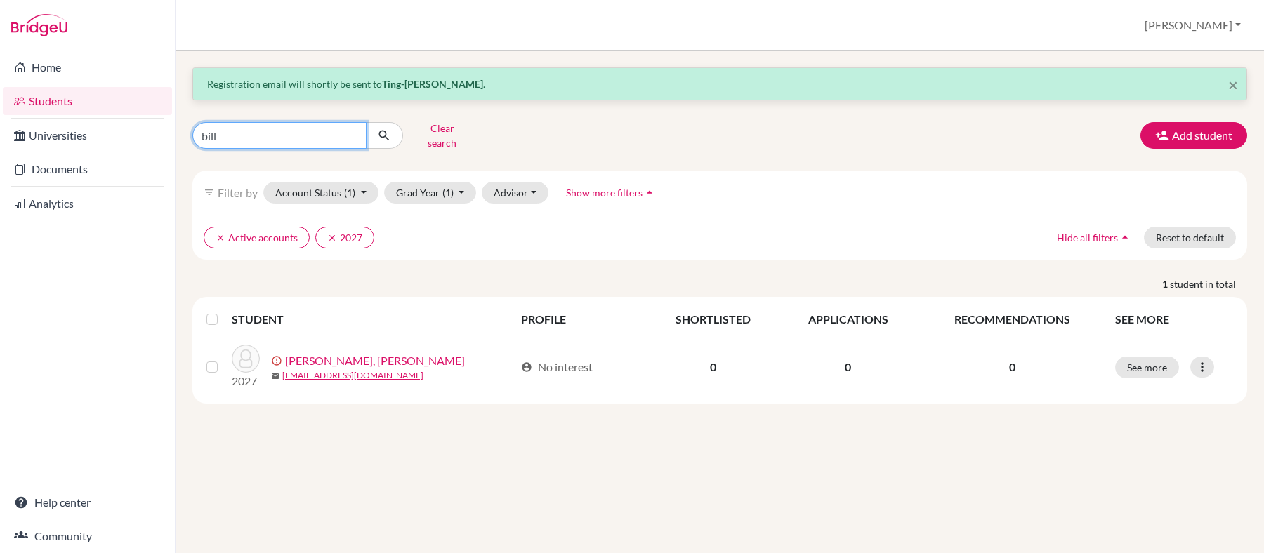
click at [248, 127] on input "bill" at bounding box center [279, 135] width 174 height 27
type input "b"
type input "natalia"
click at [389, 136] on icon "submit" at bounding box center [384, 136] width 14 height 14
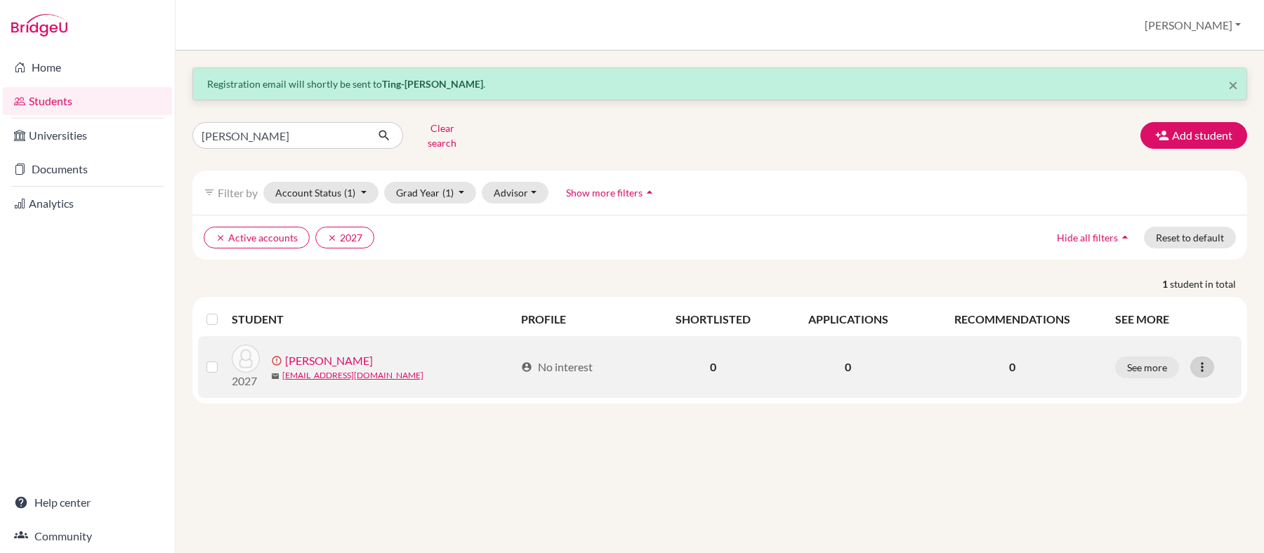
click at [1201, 363] on icon at bounding box center [1202, 367] width 14 height 14
click at [1133, 447] on button "Resend invite email" at bounding box center [1150, 442] width 127 height 22
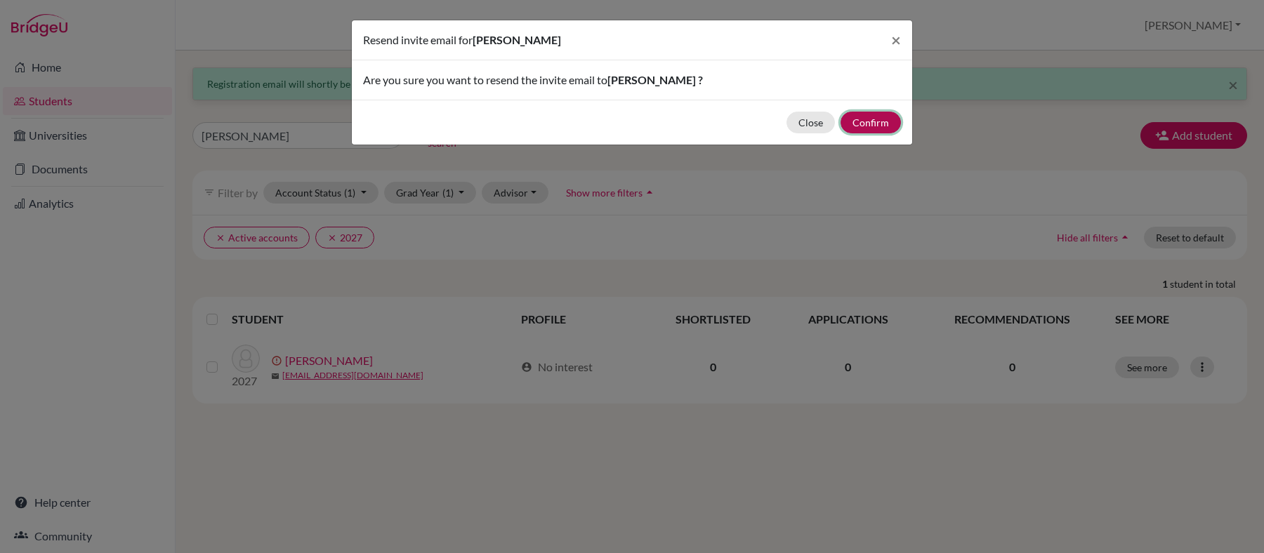
click at [866, 116] on button "Confirm" at bounding box center [871, 123] width 60 height 22
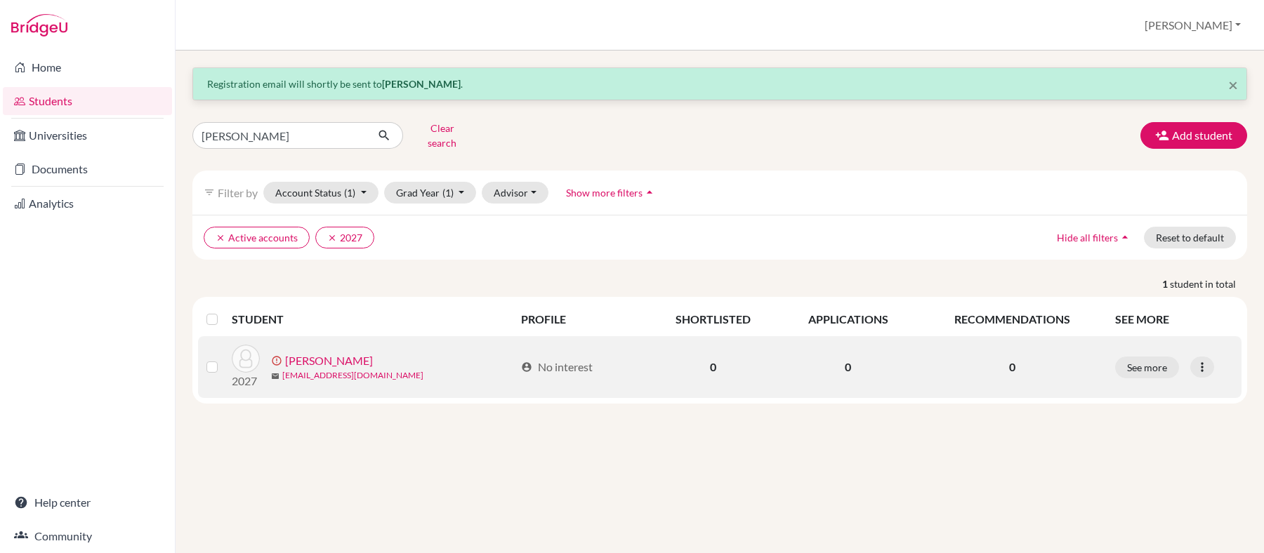
click at [335, 371] on link "pinyen.kuo@iis.kh.tw.edu" at bounding box center [352, 375] width 141 height 13
click at [1141, 360] on button "See more" at bounding box center [1147, 368] width 64 height 22
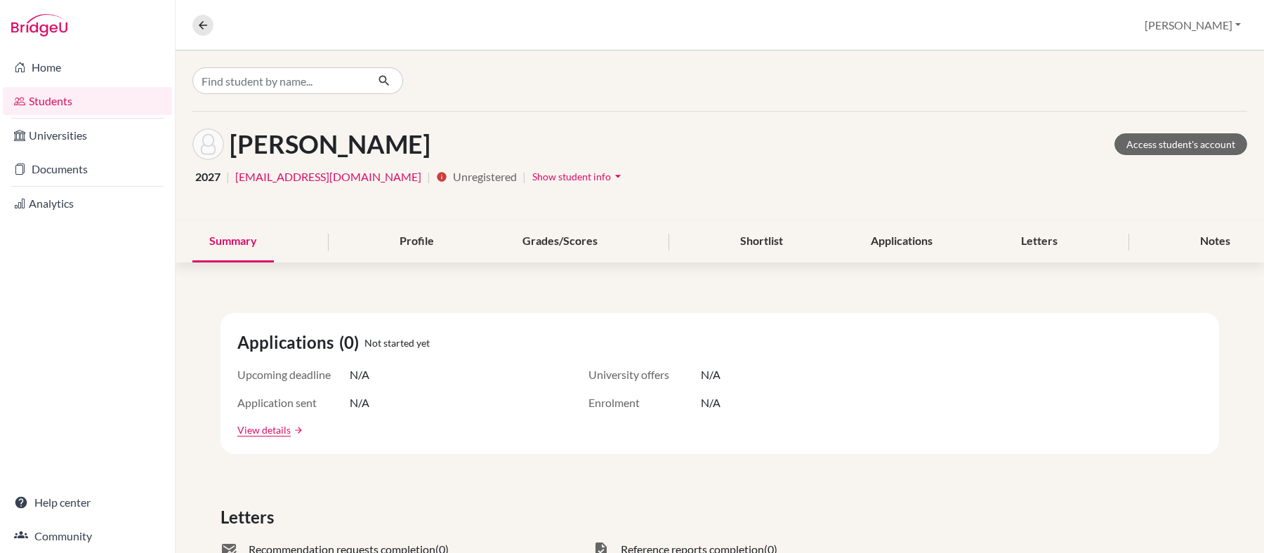
drag, startPoint x: 335, startPoint y: 175, endPoint x: 265, endPoint y: 199, distance: 74.4
click at [250, 197] on div "Kuo, Natalia Access student's account 2027 | pinyen.kuo@iis.kh.tw.edu | info Un…" at bounding box center [720, 167] width 1089 height 110
click at [532, 176] on span "Show student info" at bounding box center [571, 177] width 79 height 12
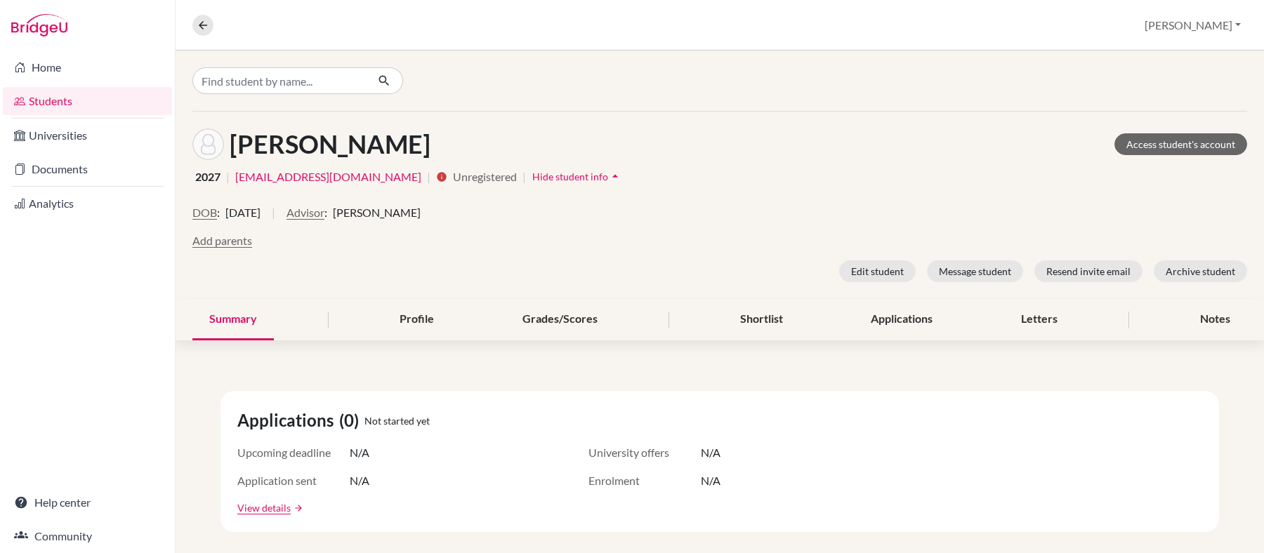
click at [608, 176] on icon "arrow_drop_up" at bounding box center [615, 176] width 14 height 14
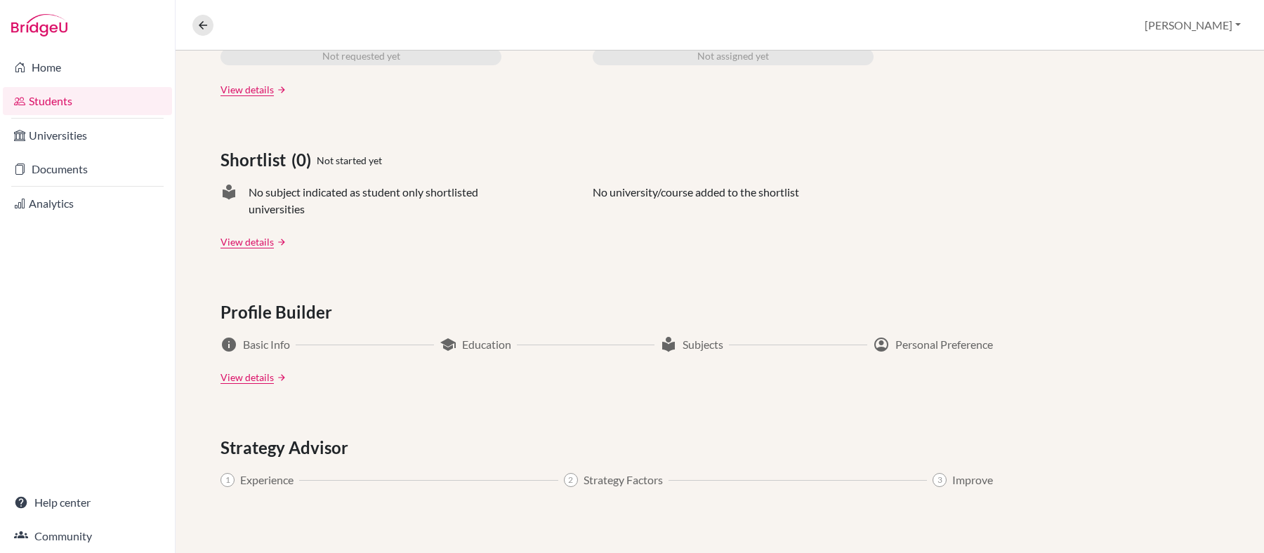
scroll to position [121, 0]
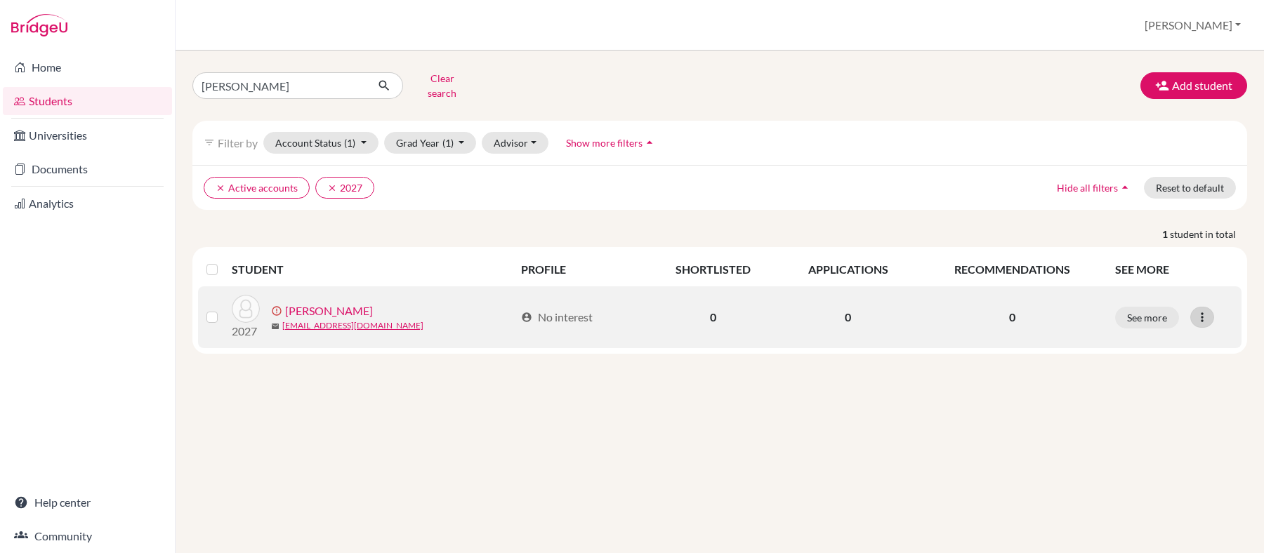
click at [1198, 315] on icon at bounding box center [1202, 317] width 14 height 14
click at [1136, 354] on button "Edit student" at bounding box center [1150, 347] width 127 height 22
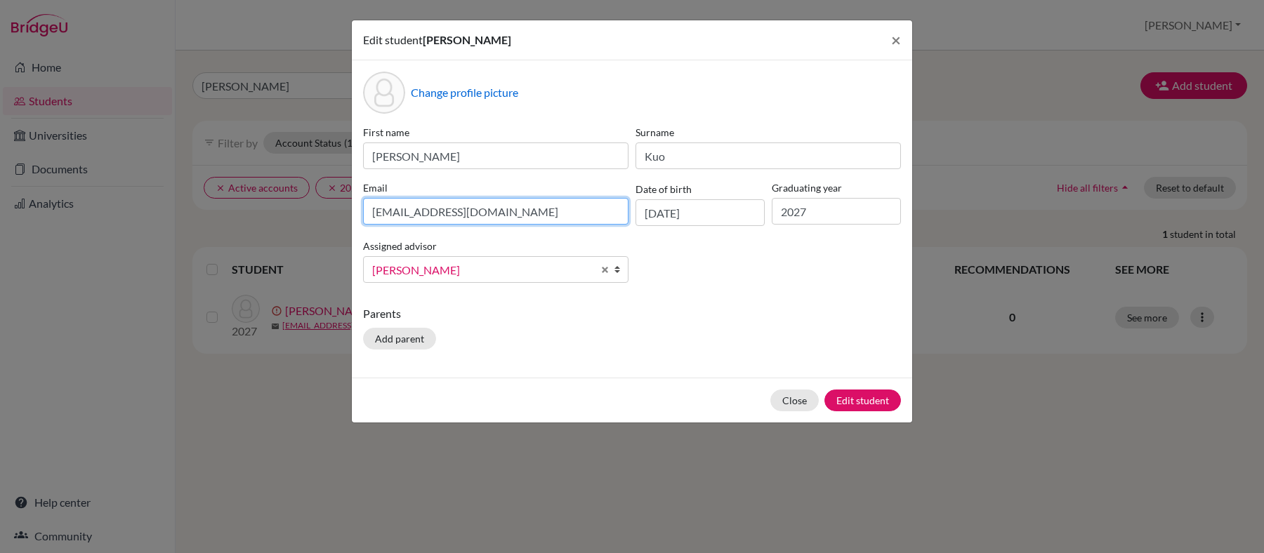
click at [521, 216] on input "pinyen.kuo@iis.kh.tw.edu" at bounding box center [495, 211] width 265 height 27
type input "pinyen.kuo@iis.kh.edu.tw"
click at [853, 402] on button "Edit student" at bounding box center [863, 401] width 77 height 22
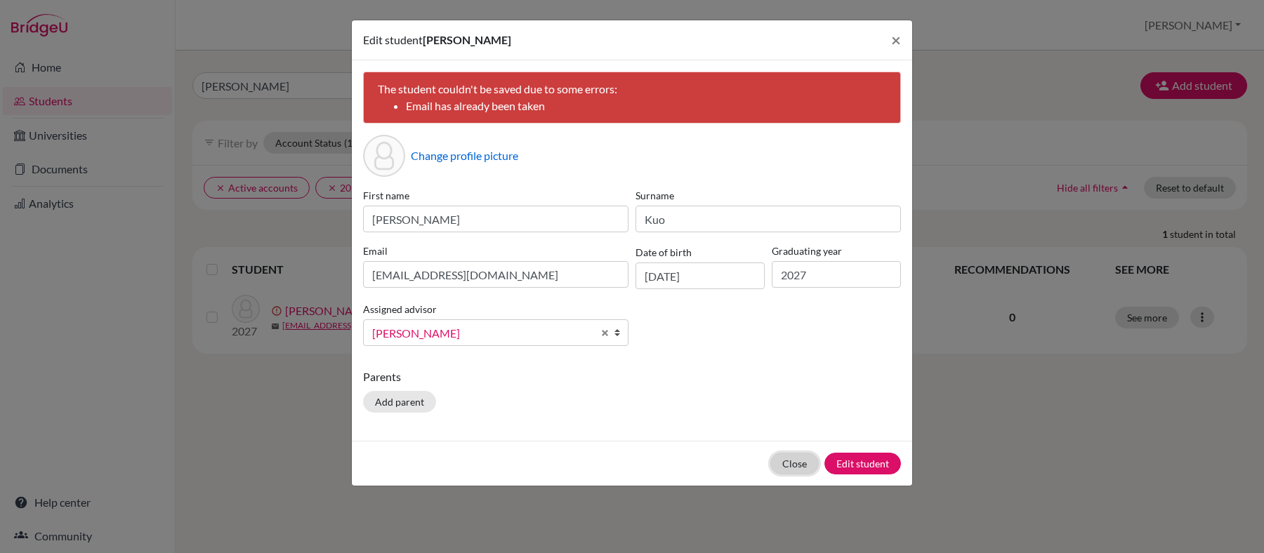
click at [799, 466] on button "Close" at bounding box center [794, 464] width 48 height 22
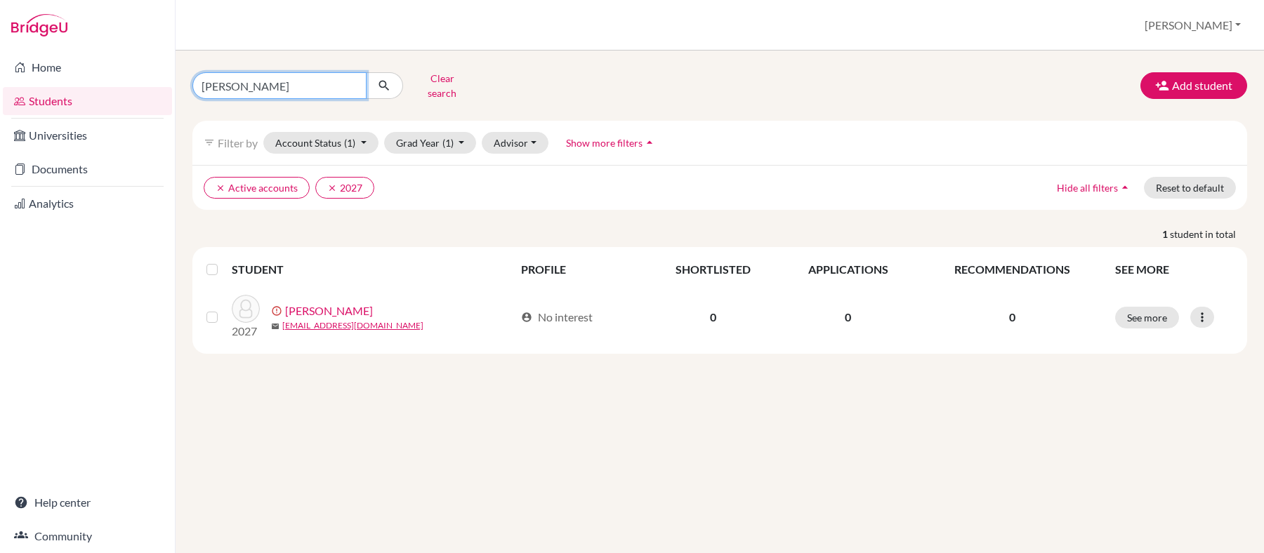
click at [267, 90] on input "natalia" at bounding box center [279, 85] width 174 height 27
type input "n"
type input "pinyen"
click button "submit" at bounding box center [384, 85] width 37 height 27
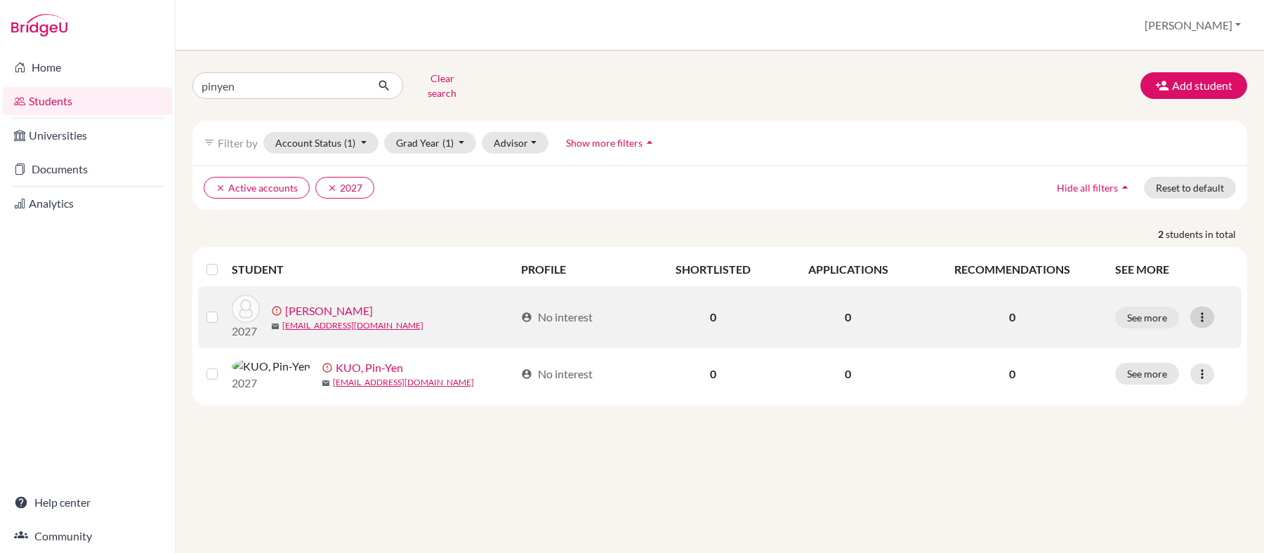
click at [1195, 315] on div at bounding box center [1202, 317] width 24 height 21
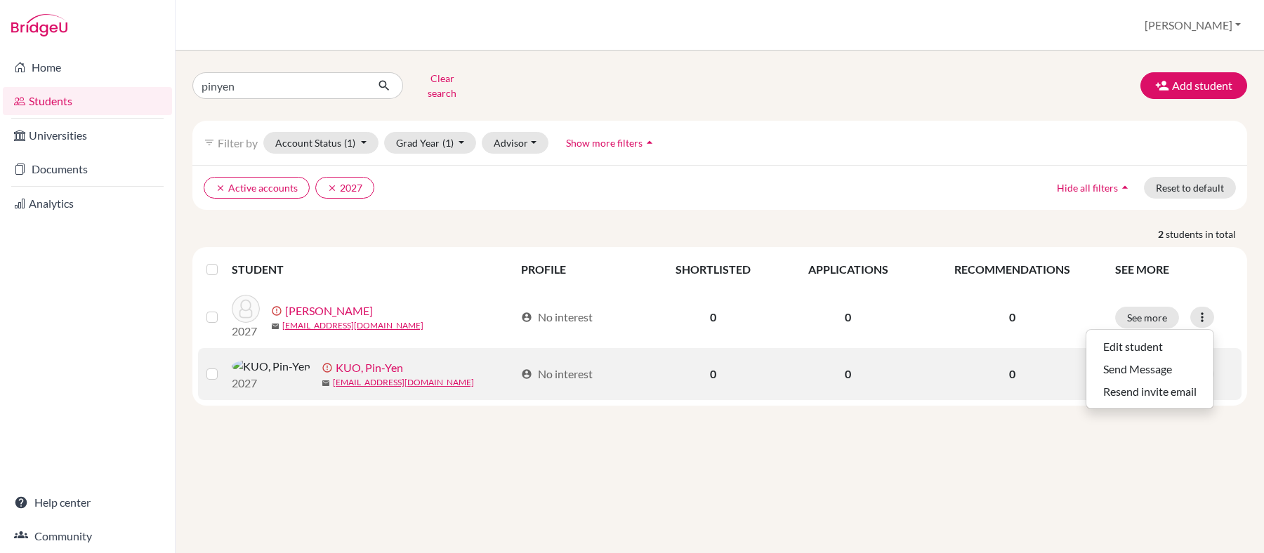
drag, startPoint x: 1208, startPoint y: 444, endPoint x: 1192, endPoint y: 405, distance: 42.5
click at [1207, 442] on div "pinyen Clear search Add student filter_list Filter by Account Status (1) Active…" at bounding box center [720, 302] width 1089 height 503
click at [1202, 381] on icon at bounding box center [1202, 374] width 14 height 14
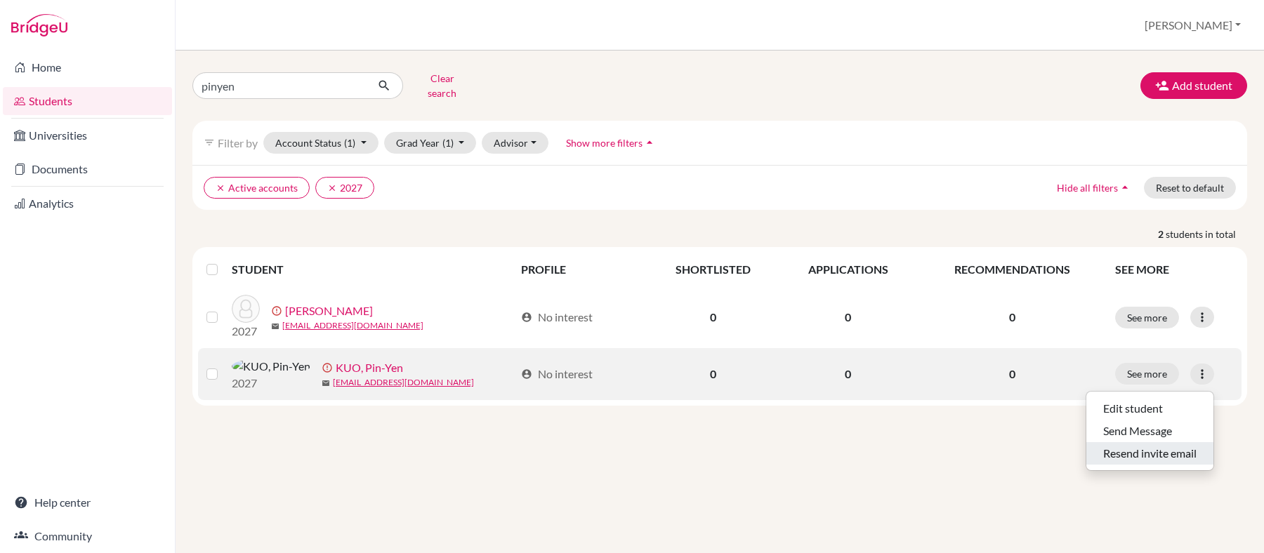
click at [1135, 458] on button "Resend invite email" at bounding box center [1150, 453] width 127 height 22
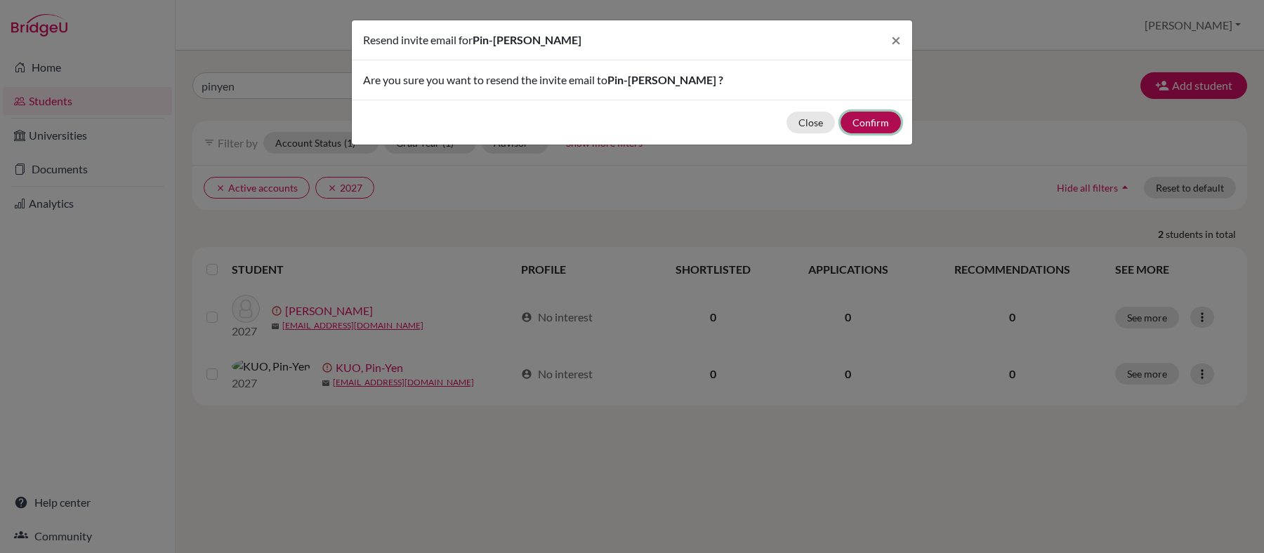
click at [870, 118] on button "Confirm" at bounding box center [871, 123] width 60 height 22
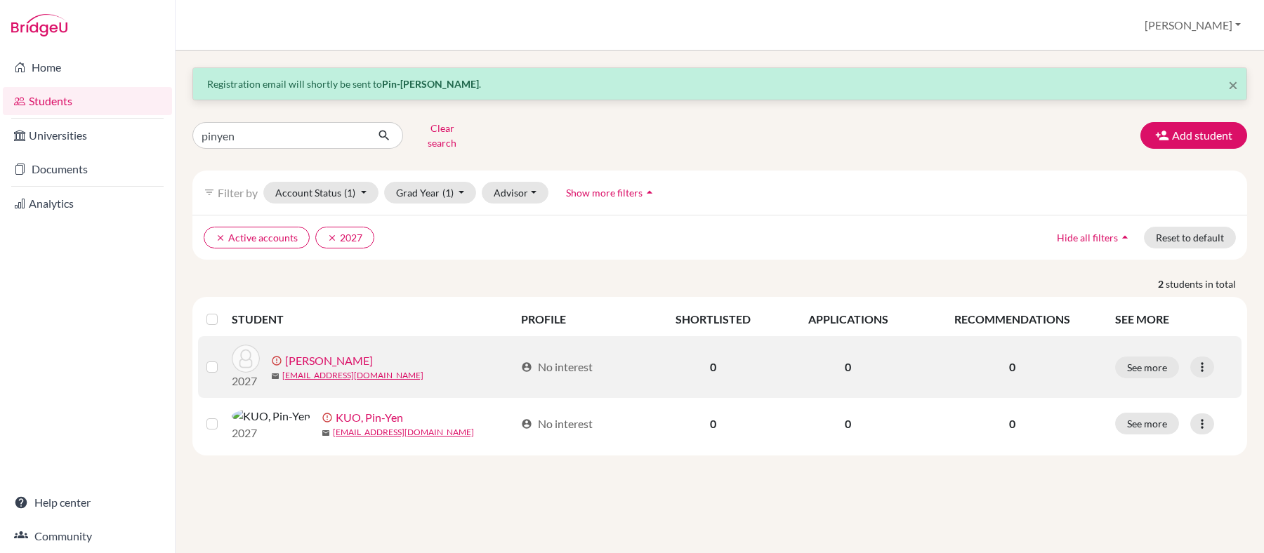
click at [1216, 375] on div "See more Edit student Send Message Resend invite email" at bounding box center [1174, 368] width 118 height 22
click at [308, 360] on link "Kuo, Natalia" at bounding box center [329, 361] width 88 height 17
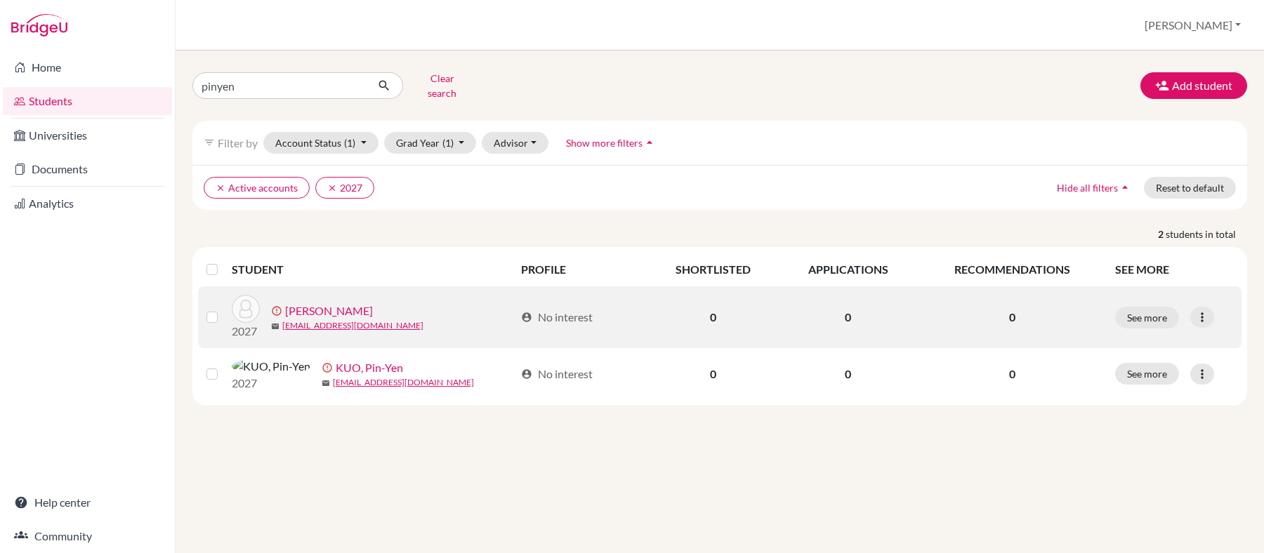
click at [223, 309] on label at bounding box center [223, 309] width 0 height 0
click at [0, 0] on input "checkbox" at bounding box center [0, 0] width 0 height 0
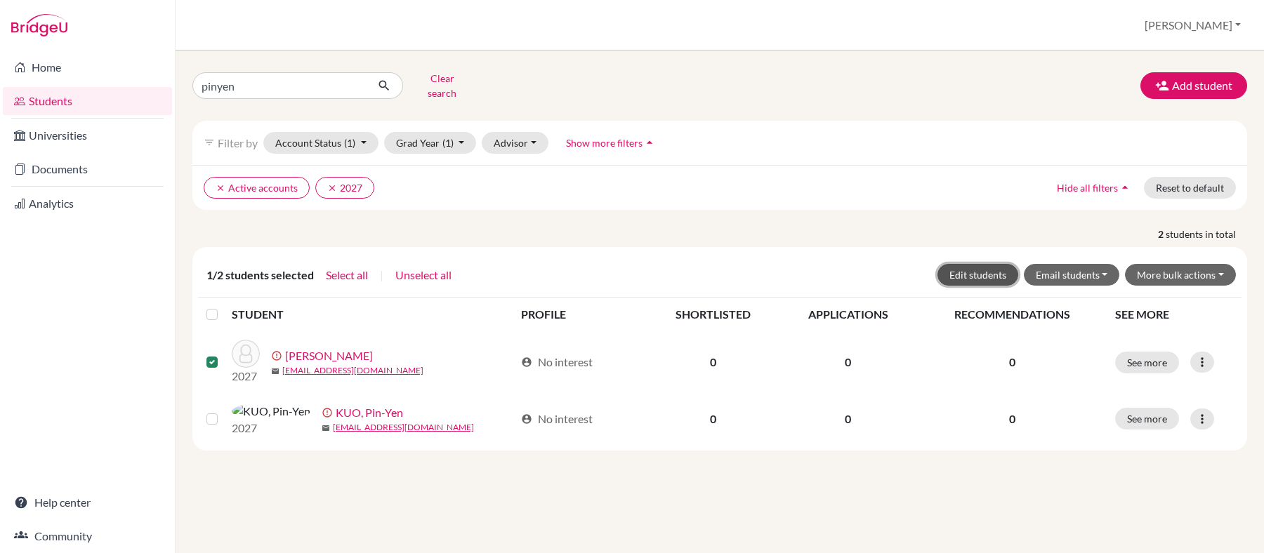
click at [998, 277] on button "Edit students" at bounding box center [978, 275] width 81 height 22
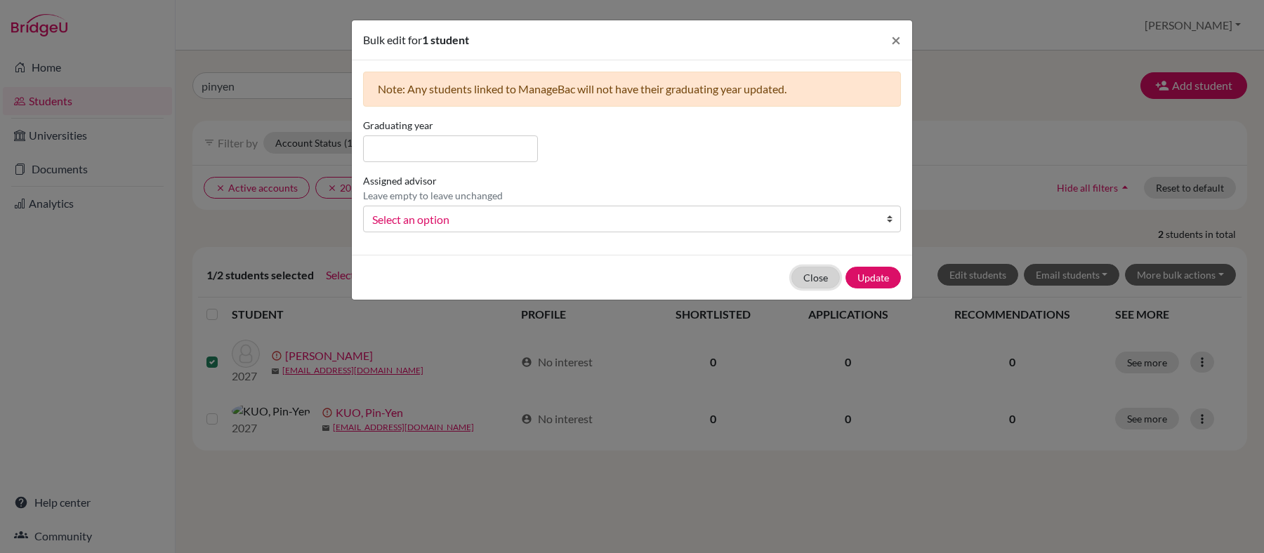
drag, startPoint x: 808, startPoint y: 279, endPoint x: 848, endPoint y: 282, distance: 40.9
click at [813, 279] on button "Close" at bounding box center [816, 278] width 48 height 22
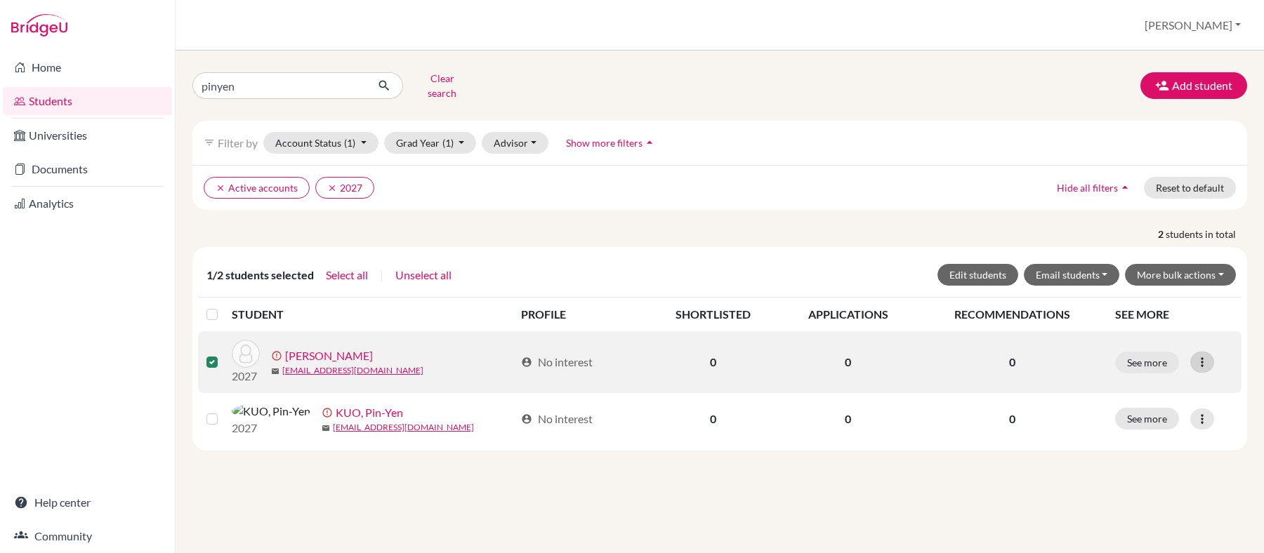
click at [1197, 364] on icon at bounding box center [1202, 362] width 14 height 14
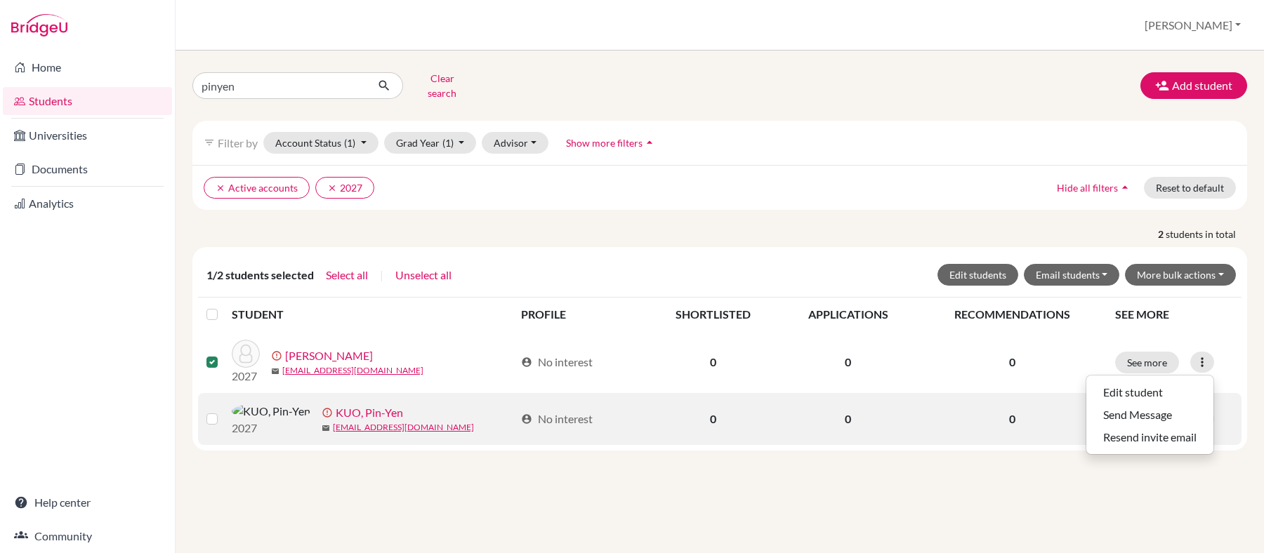
drag, startPoint x: 315, startPoint y: 500, endPoint x: 280, endPoint y: 405, distance: 101.1
click at [313, 500] on div "pinyen Clear search Add student filter_list Filter by Account Status (1) Active…" at bounding box center [720, 302] width 1089 height 503
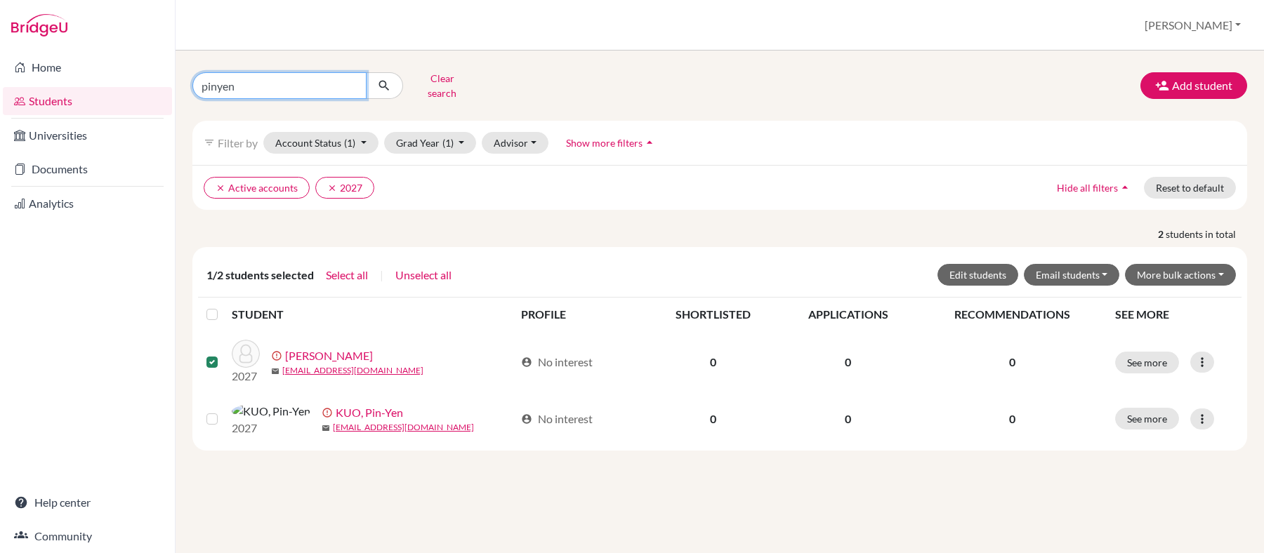
drag, startPoint x: 282, startPoint y: 88, endPoint x: 183, endPoint y: 88, distance: 99.7
click at [183, 88] on div "pinyen Clear search" at bounding box center [361, 85] width 359 height 37
type input "bill"
click button "submit" at bounding box center [384, 85] width 37 height 27
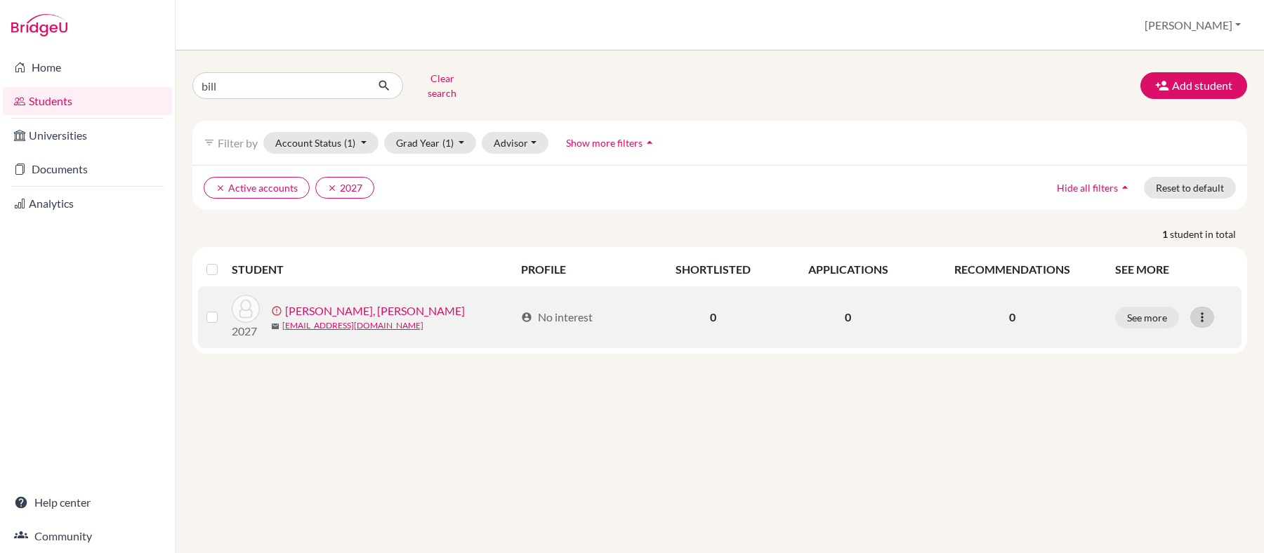
click at [1202, 321] on icon at bounding box center [1202, 317] width 14 height 14
click at [1187, 388] on button "Resend invite email" at bounding box center [1150, 392] width 127 height 22
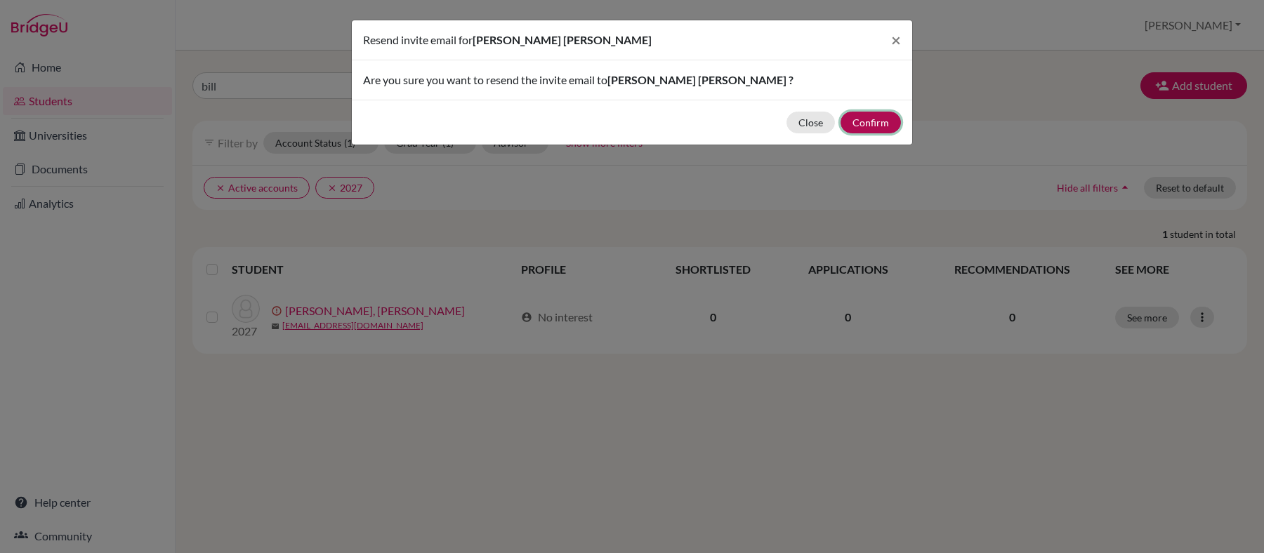
click at [868, 121] on button "Confirm" at bounding box center [871, 123] width 60 height 22
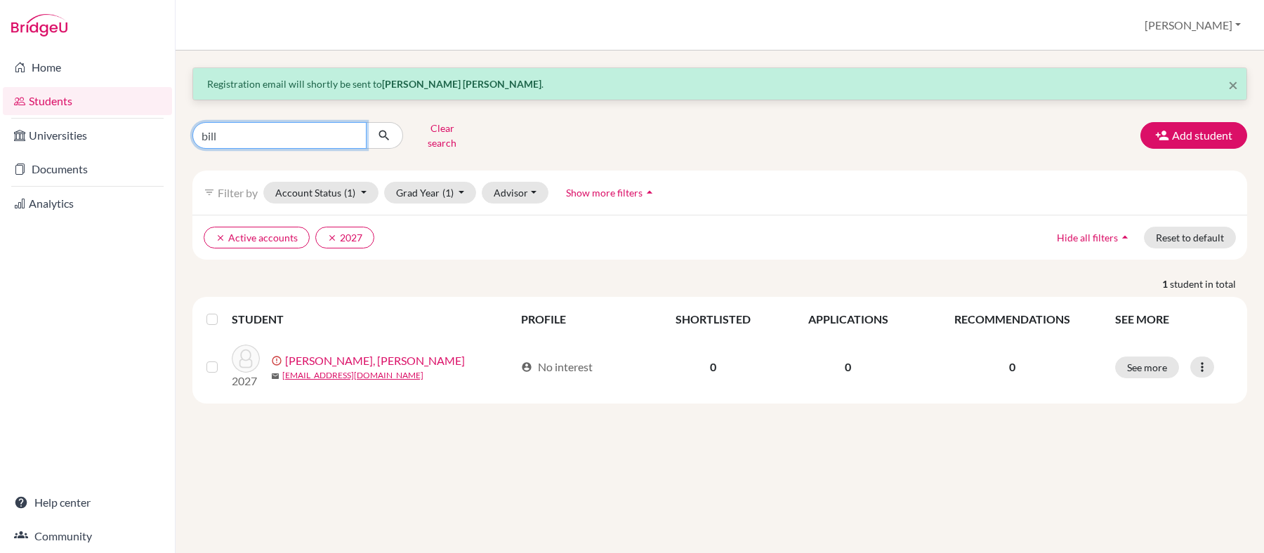
click at [349, 135] on input "bill" at bounding box center [279, 135] width 174 height 27
drag, startPoint x: 308, startPoint y: 141, endPoint x: 296, endPoint y: 138, distance: 11.8
click at [308, 141] on input "Find student by name..." at bounding box center [279, 135] width 174 height 27
type input "justin"
click button "submit" at bounding box center [384, 135] width 37 height 27
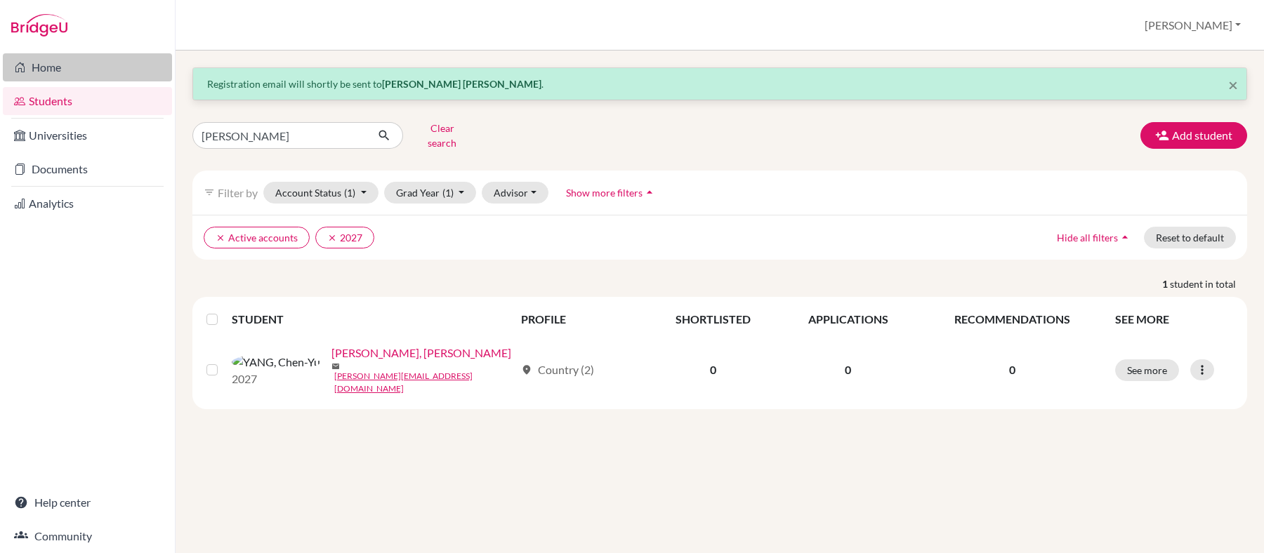
click at [44, 70] on link "Home" at bounding box center [87, 67] width 169 height 28
